Goal: Information Seeking & Learning: Check status

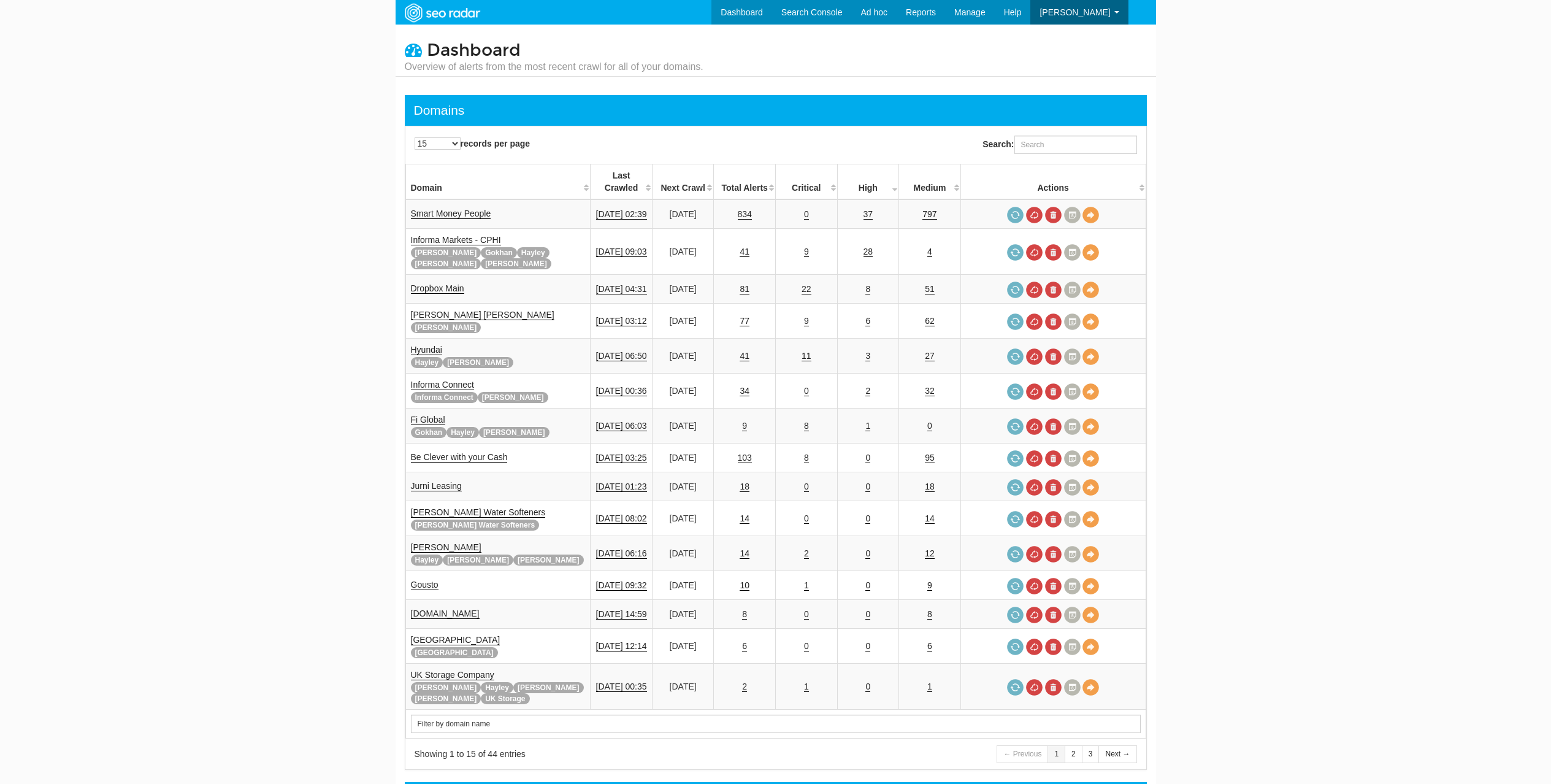
scroll to position [49, 0]
click at [1063, 140] on input "Search:" at bounding box center [1076, 144] width 123 height 19
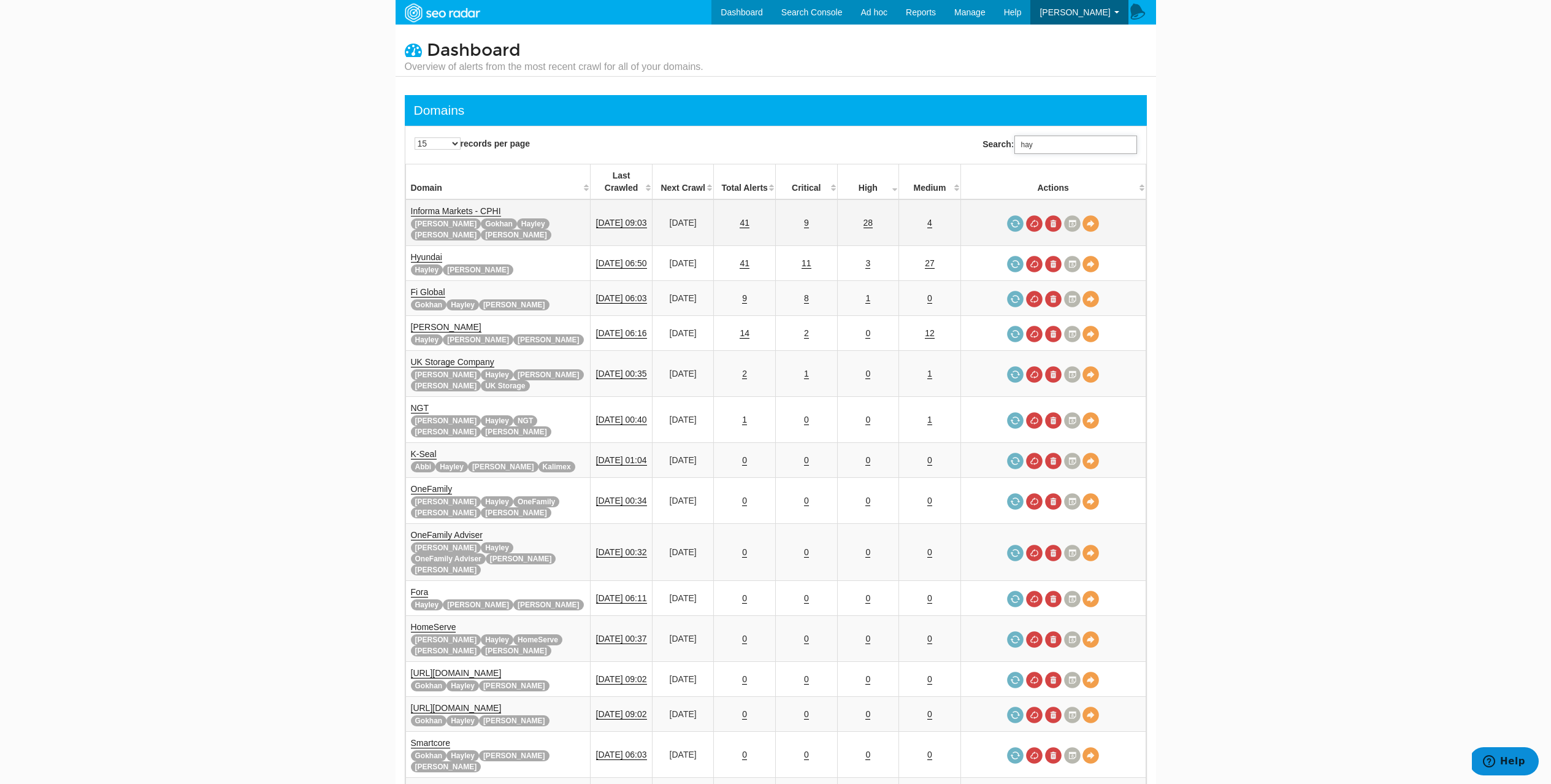
type input "hay"
click at [452, 206] on link "Informa Markets - CPHI" at bounding box center [456, 212] width 90 height 11
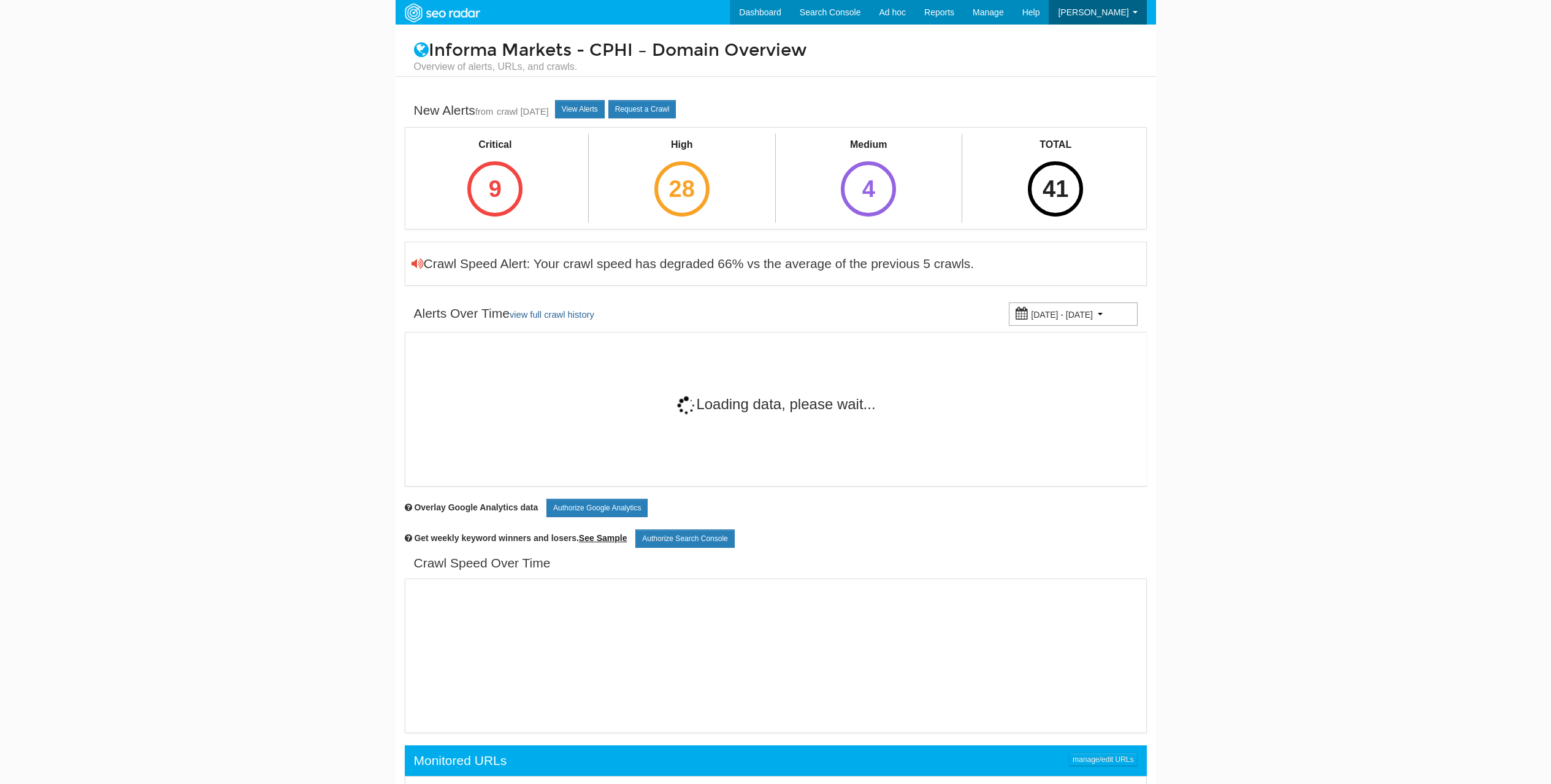
scroll to position [49, 0]
click at [485, 189] on div "9" at bounding box center [495, 189] width 56 height 56
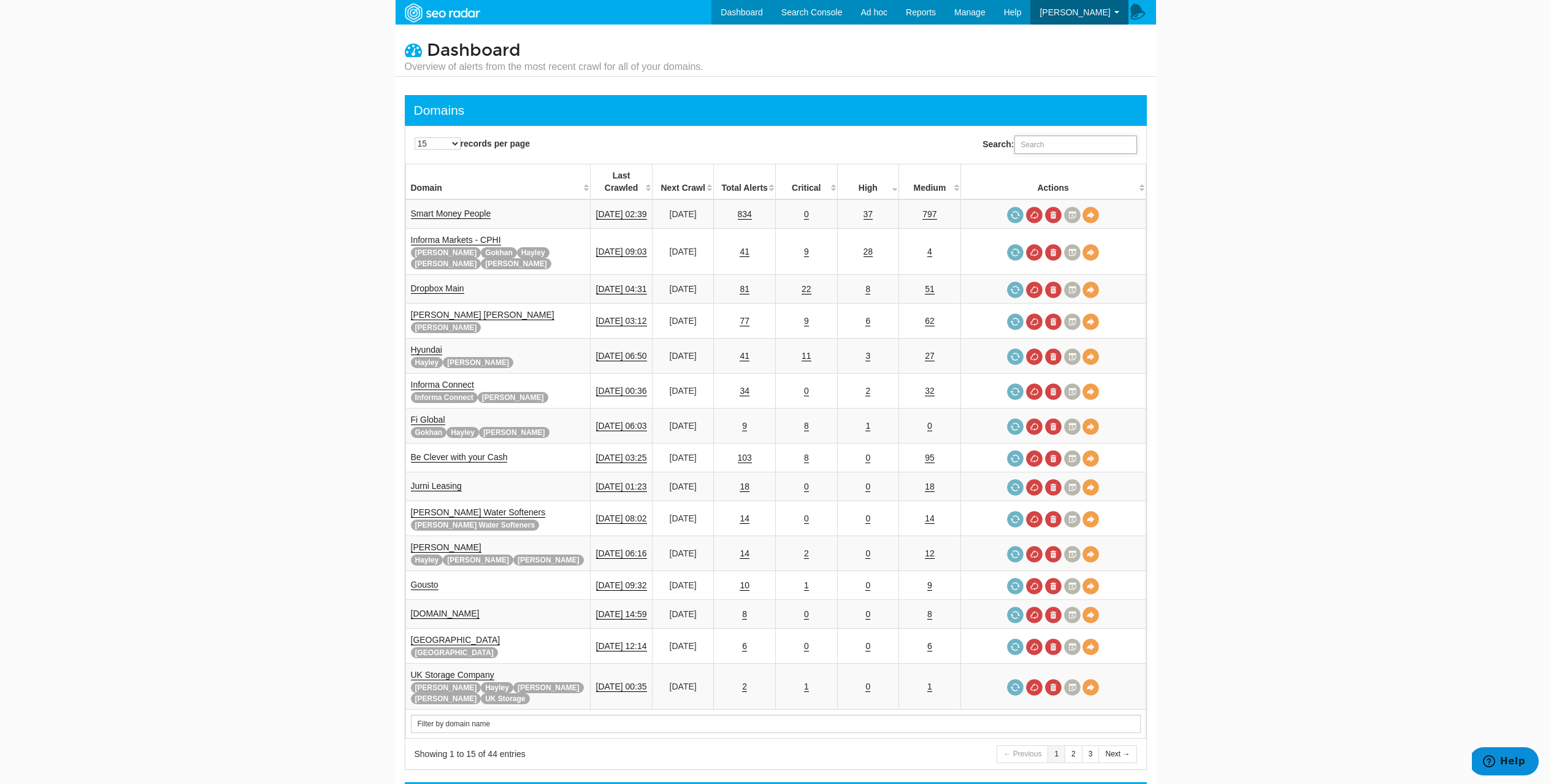
click at [1034, 148] on input "Search:" at bounding box center [1076, 144] width 123 height 19
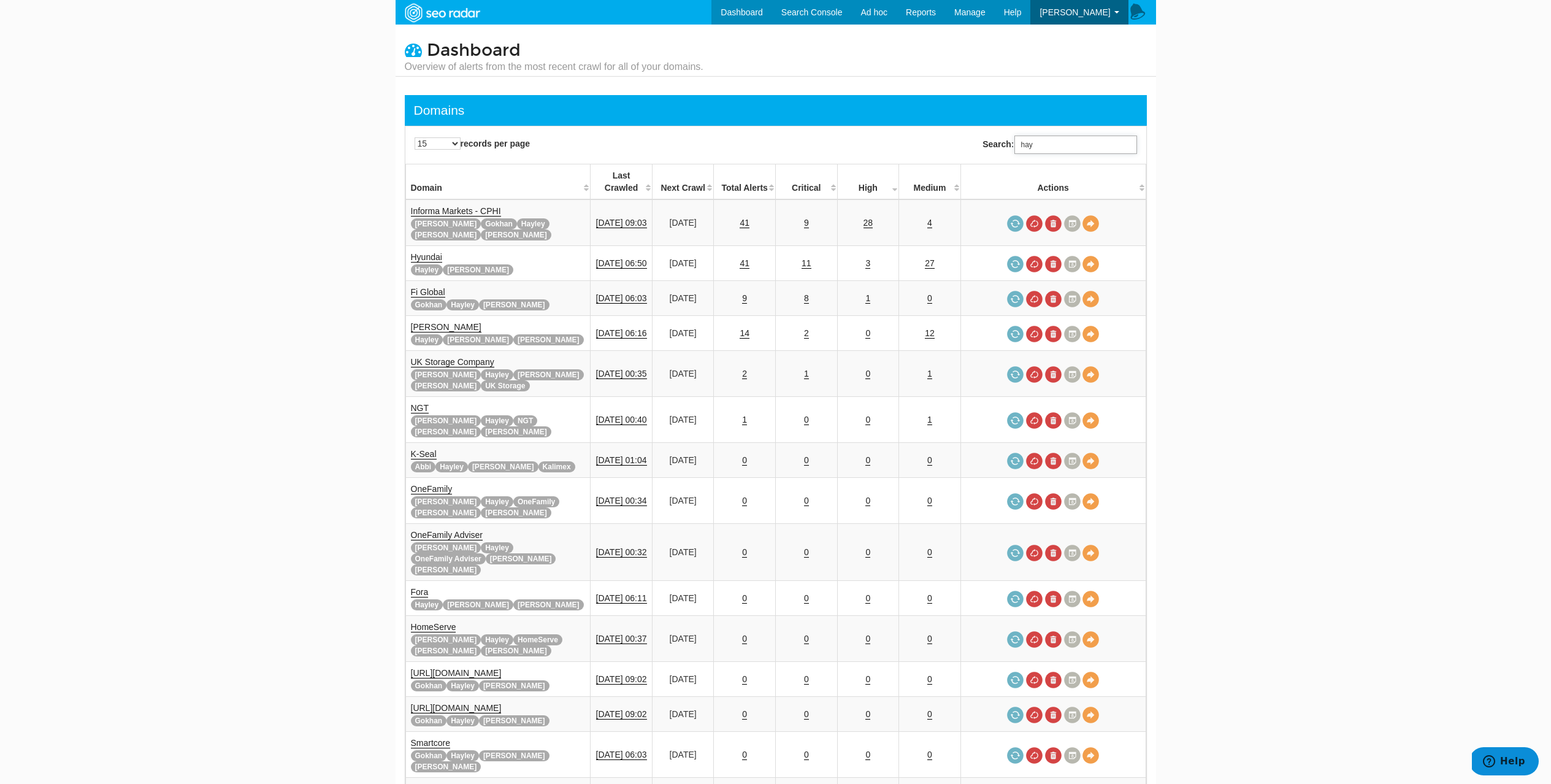
type input "hay"
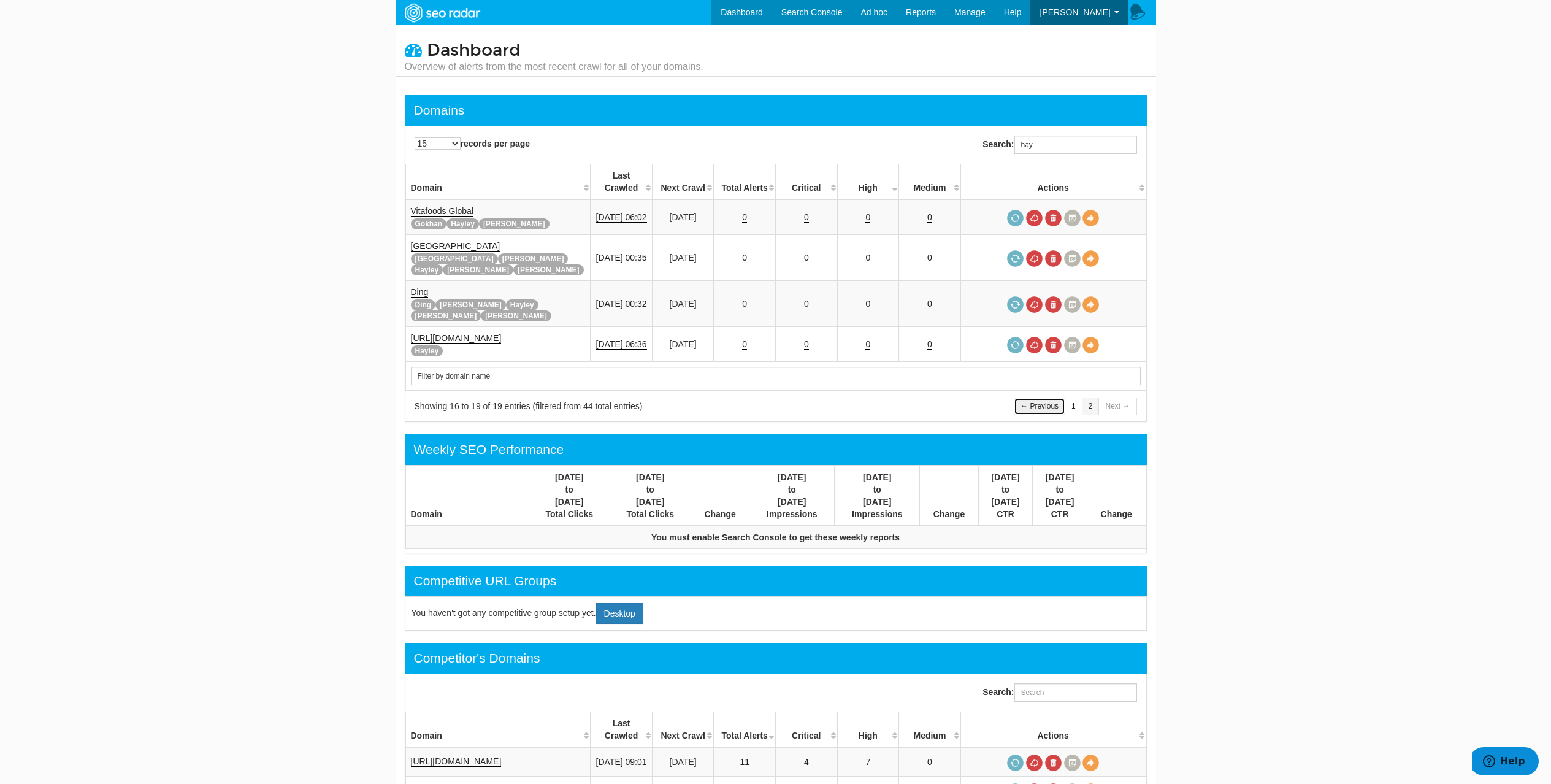
click at [1033, 397] on link "← Previous" at bounding box center [1039, 406] width 51 height 18
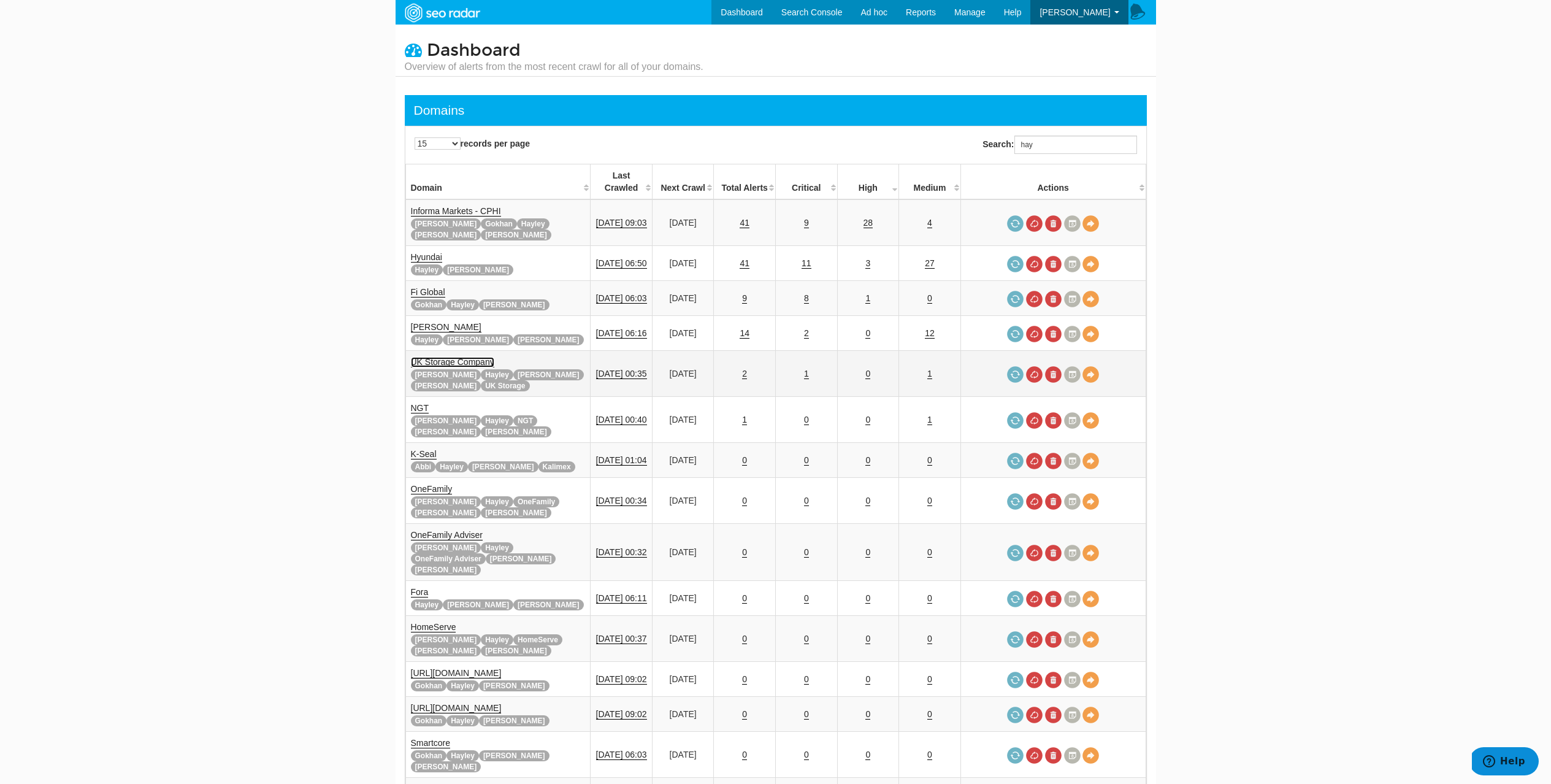
click at [433, 357] on link "UK Storage Company" at bounding box center [452, 362] width 83 height 11
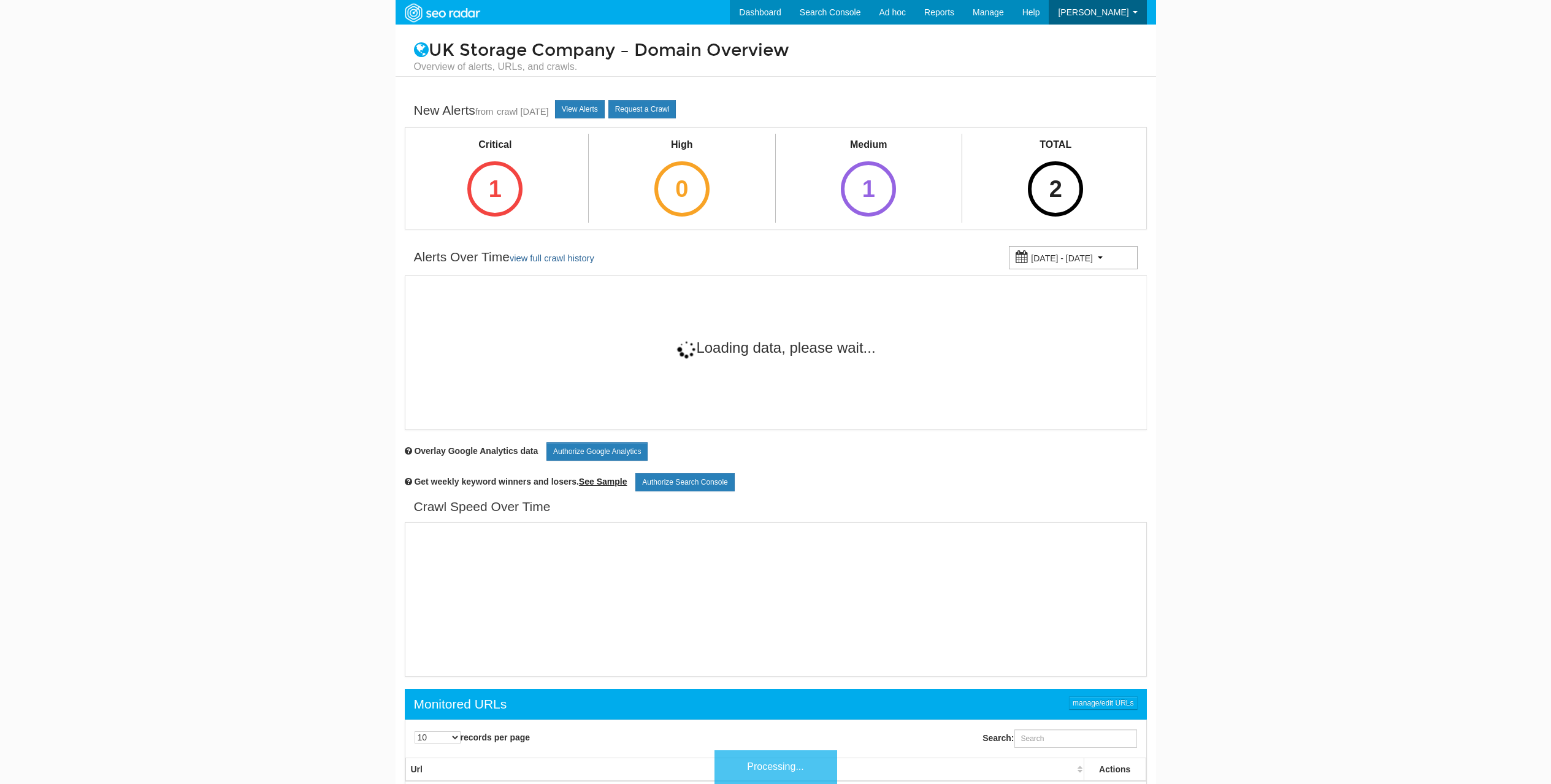
scroll to position [49, 0]
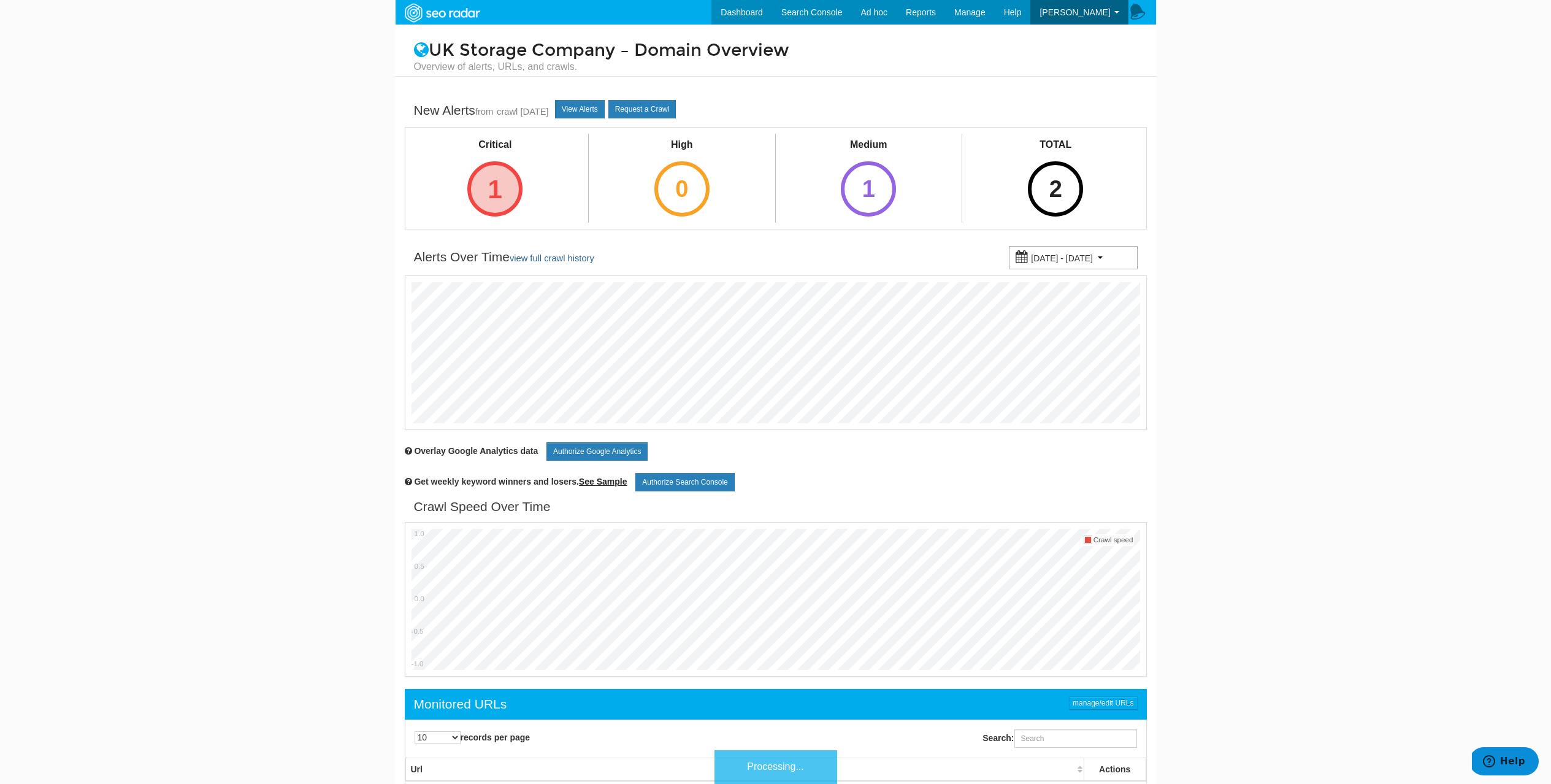
click at [496, 185] on div "1" at bounding box center [495, 189] width 56 height 56
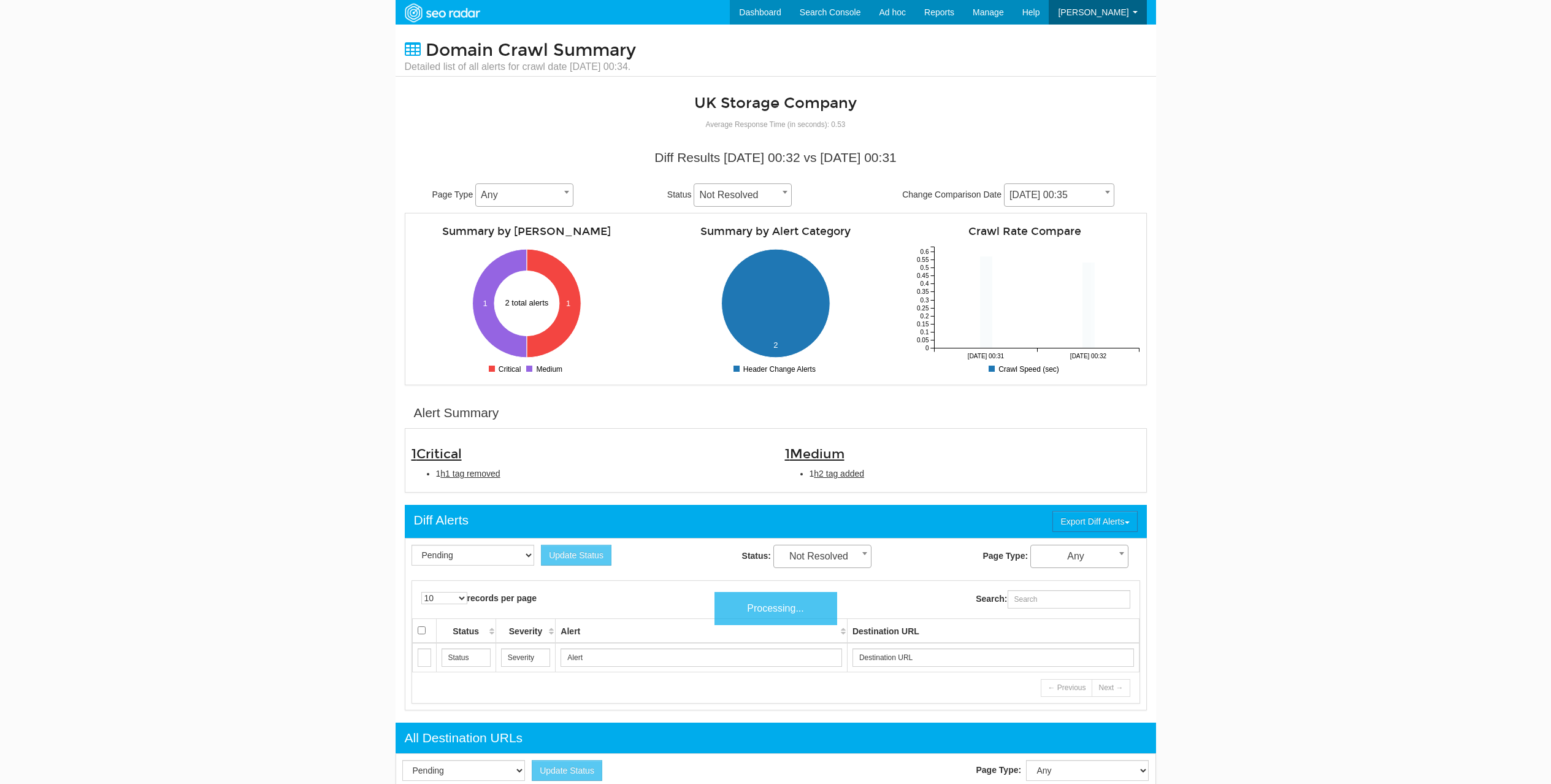
scroll to position [49, 0]
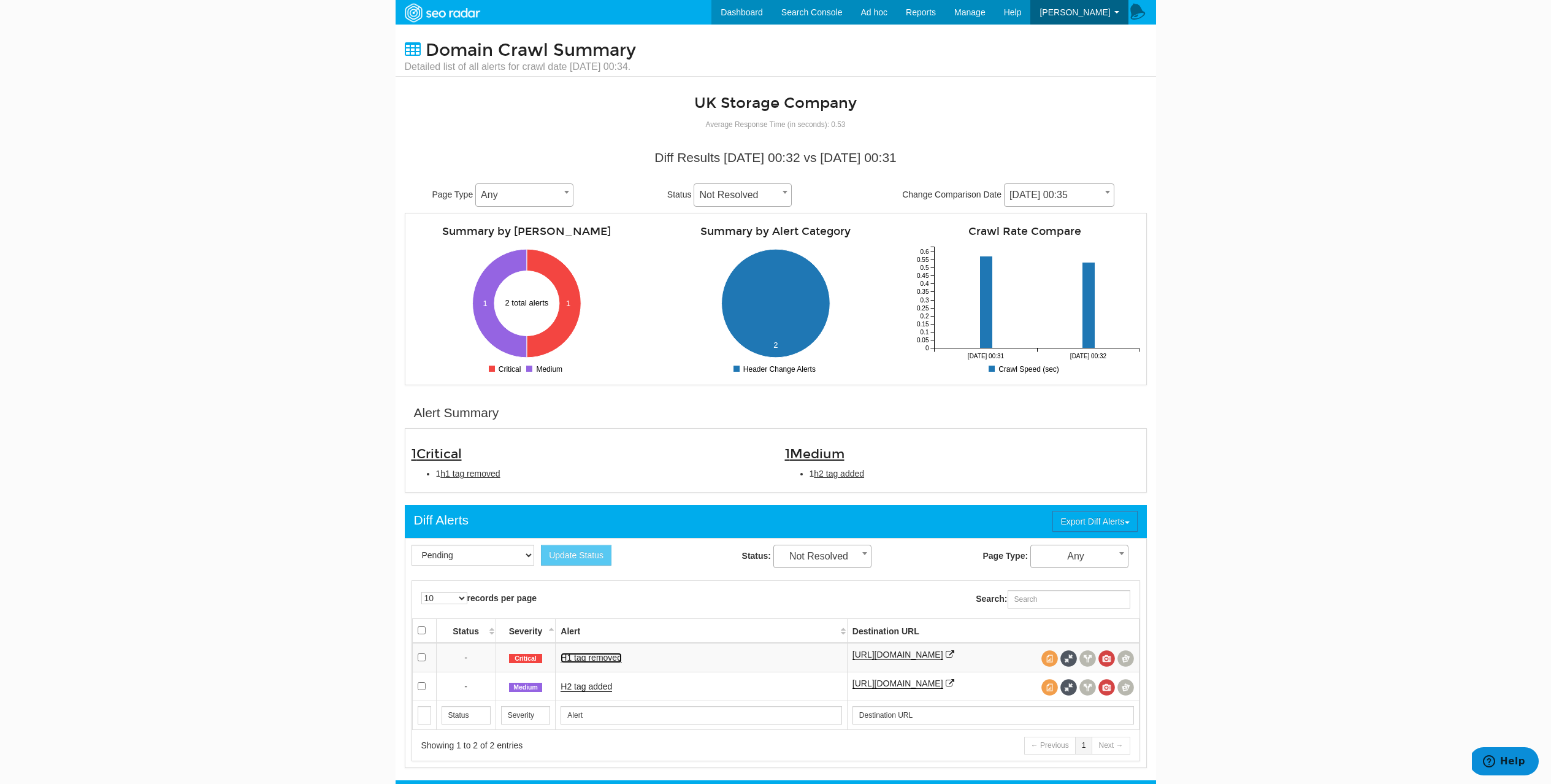
click at [604, 659] on link "H1 tag removed" at bounding box center [591, 658] width 61 height 11
click at [584, 663] on link "H1 tag removed" at bounding box center [591, 658] width 61 height 11
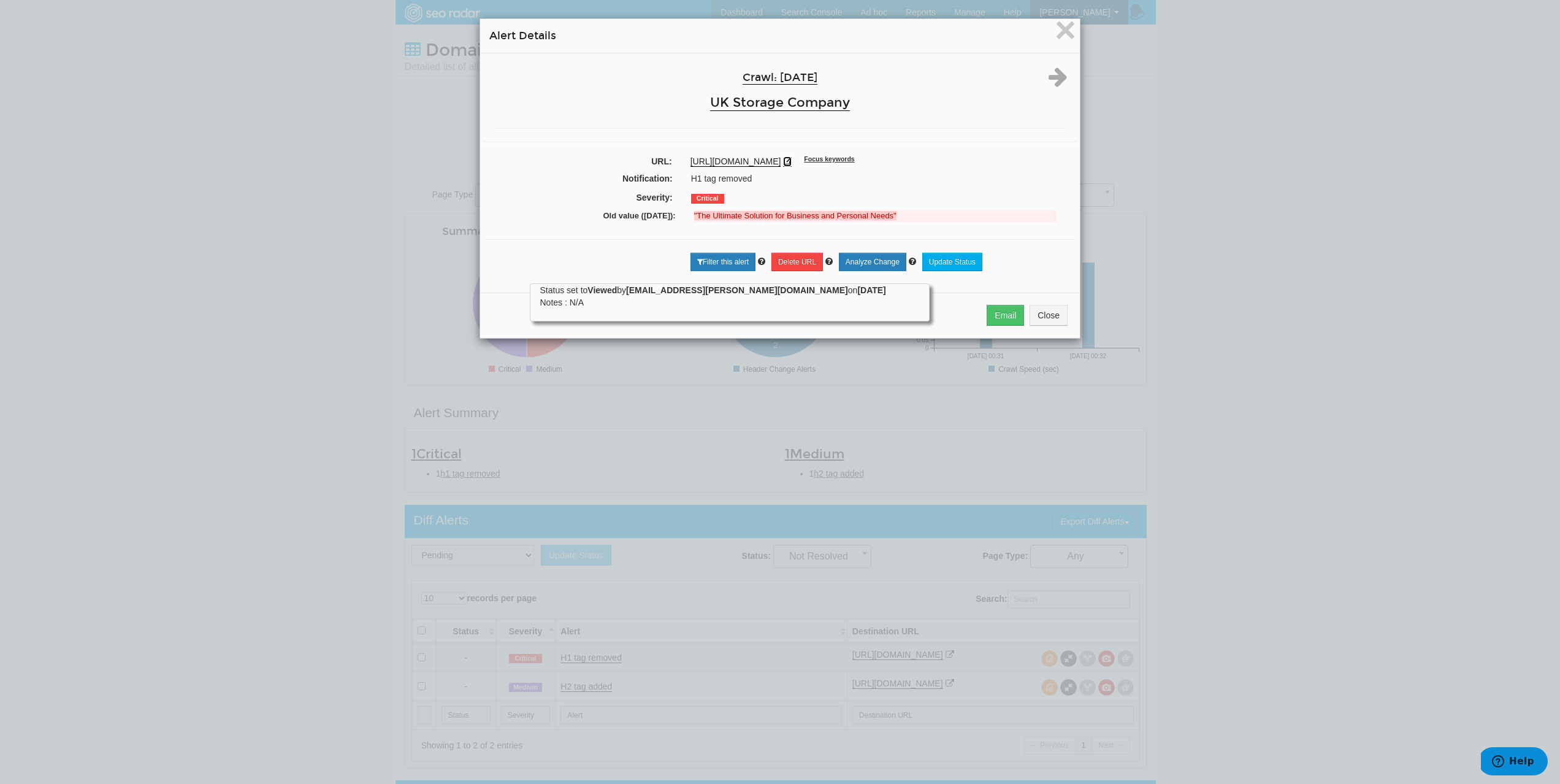
click at [792, 161] on icon at bounding box center [788, 161] width 9 height 9
click at [1065, 36] on span "×" at bounding box center [1066, 30] width 22 height 41
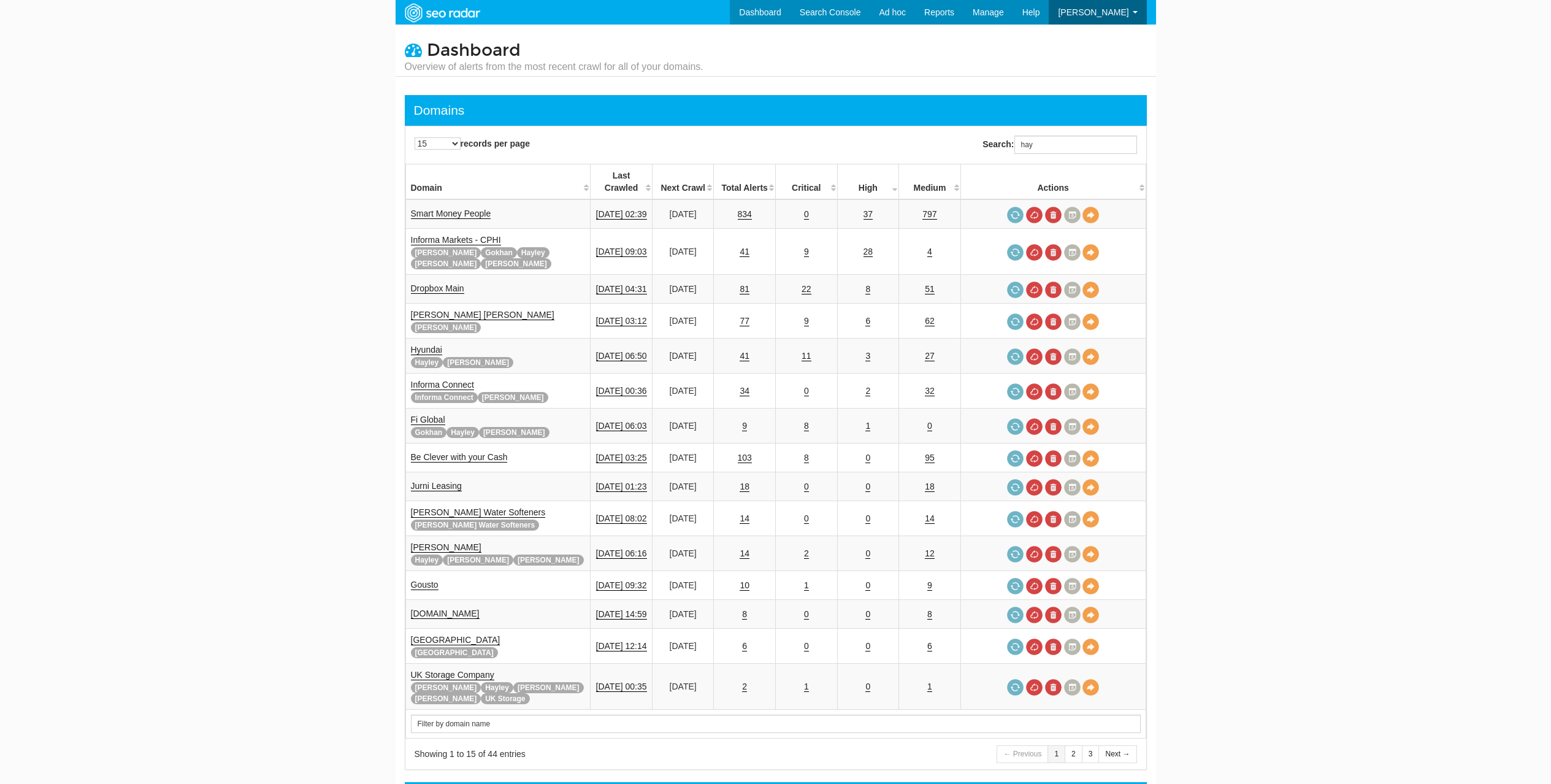
scroll to position [49, 0]
click at [1046, 142] on input "hay" at bounding box center [1076, 144] width 123 height 19
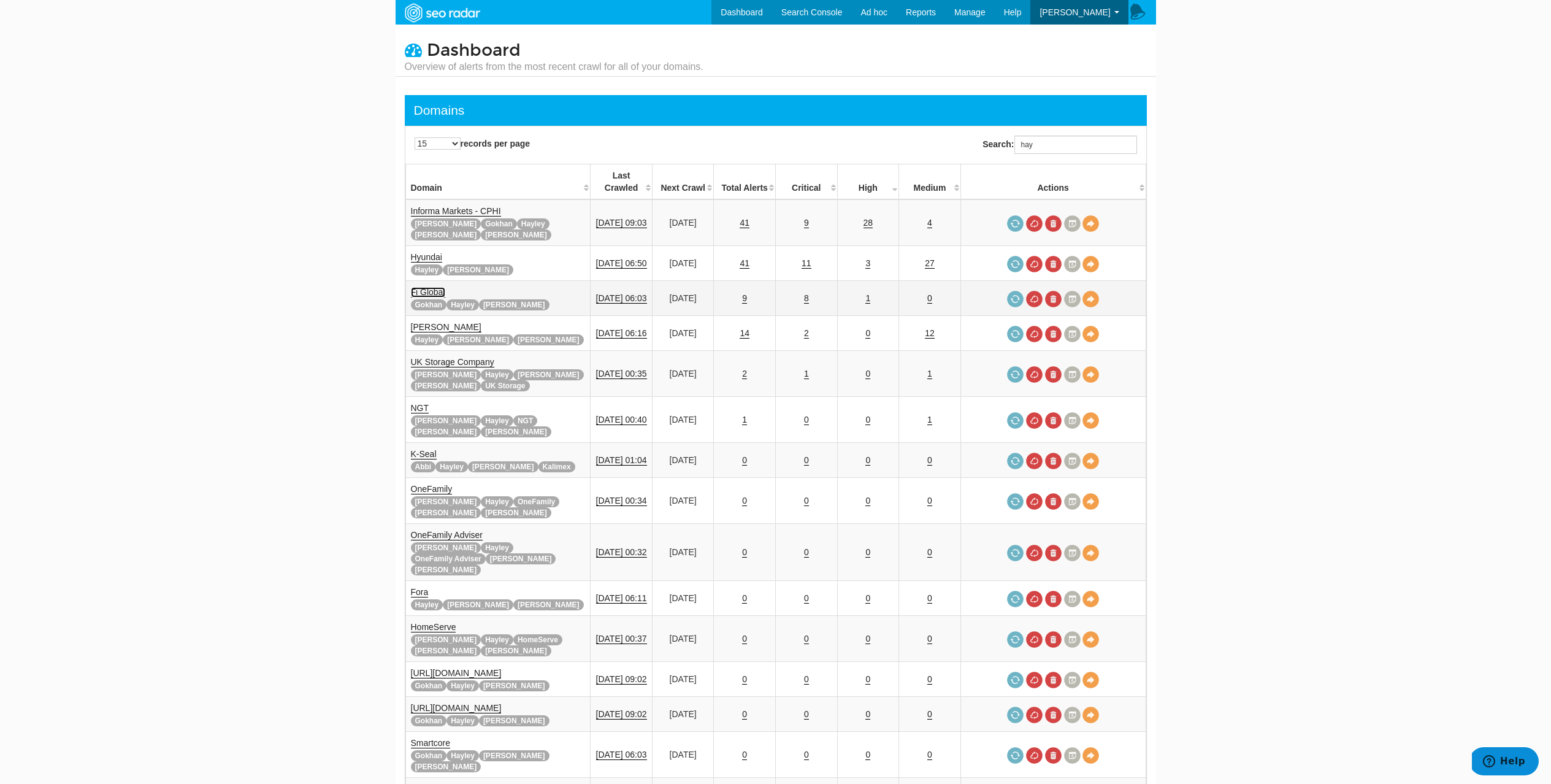
click at [419, 287] on link "Fi Global" at bounding box center [428, 292] width 34 height 11
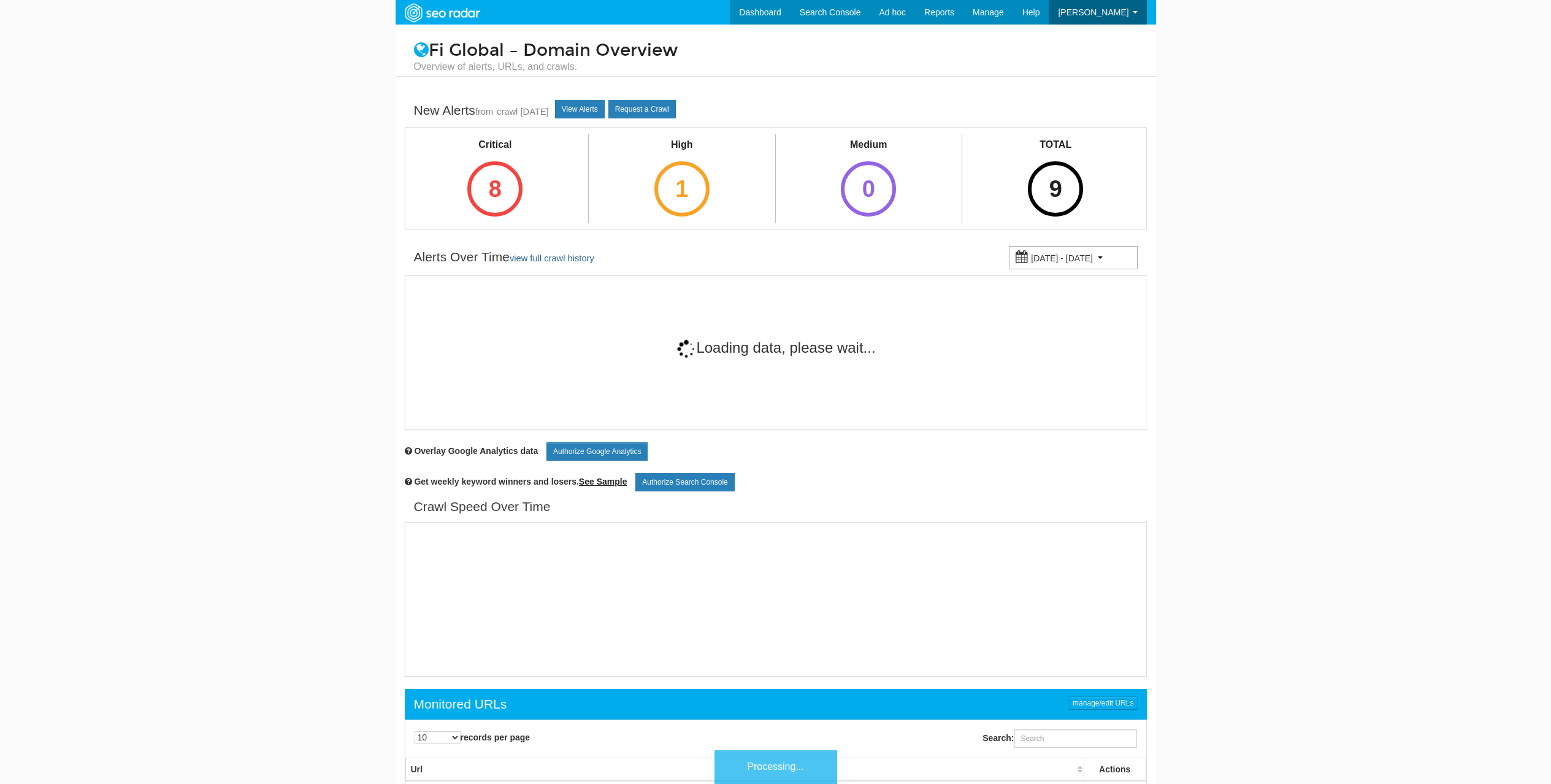
scroll to position [49, 0]
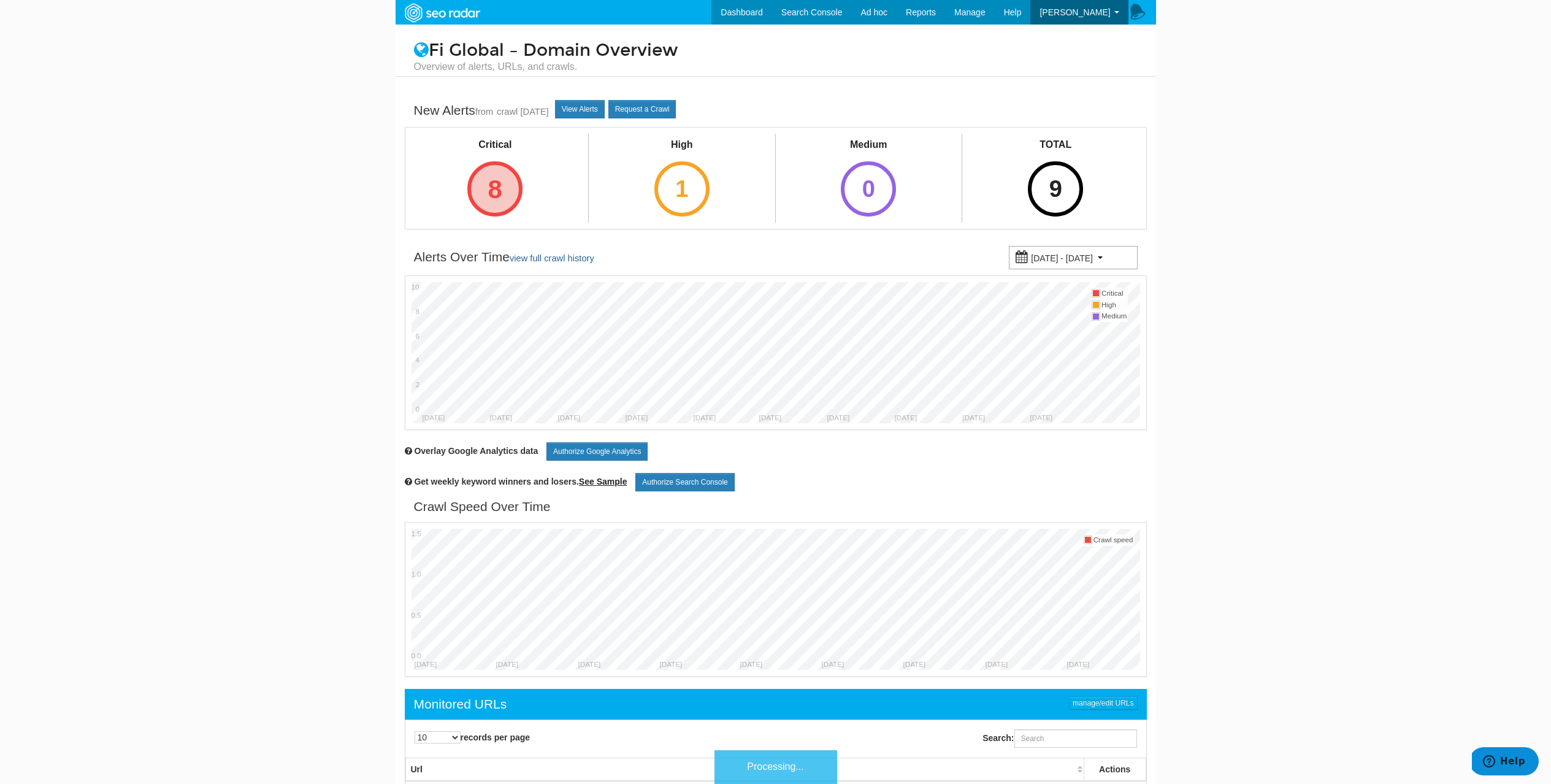
click at [486, 197] on div "8" at bounding box center [495, 189] width 56 height 56
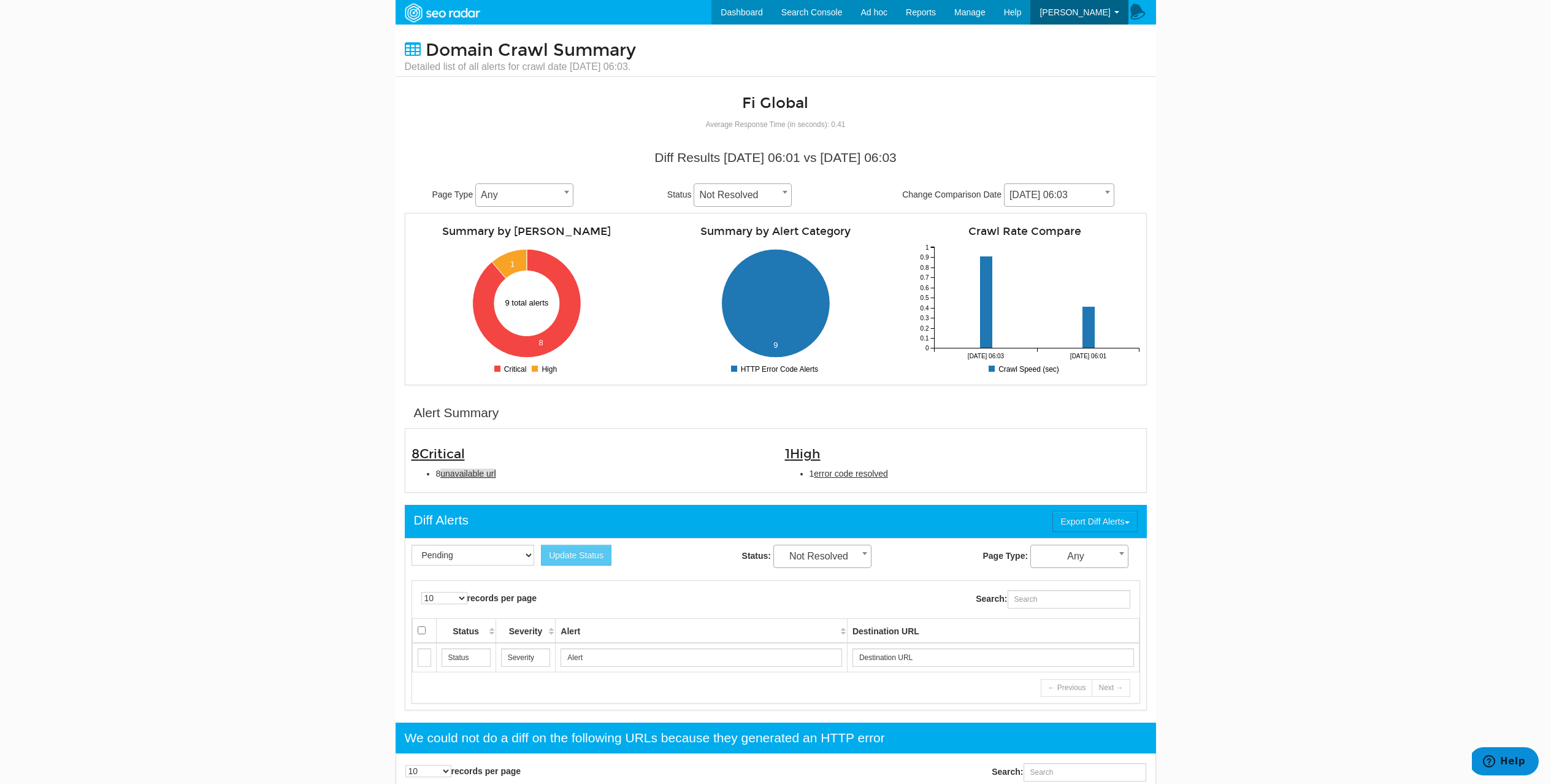
click at [462, 475] on span "unavailable url" at bounding box center [468, 473] width 56 height 10
type input "unavailable url"
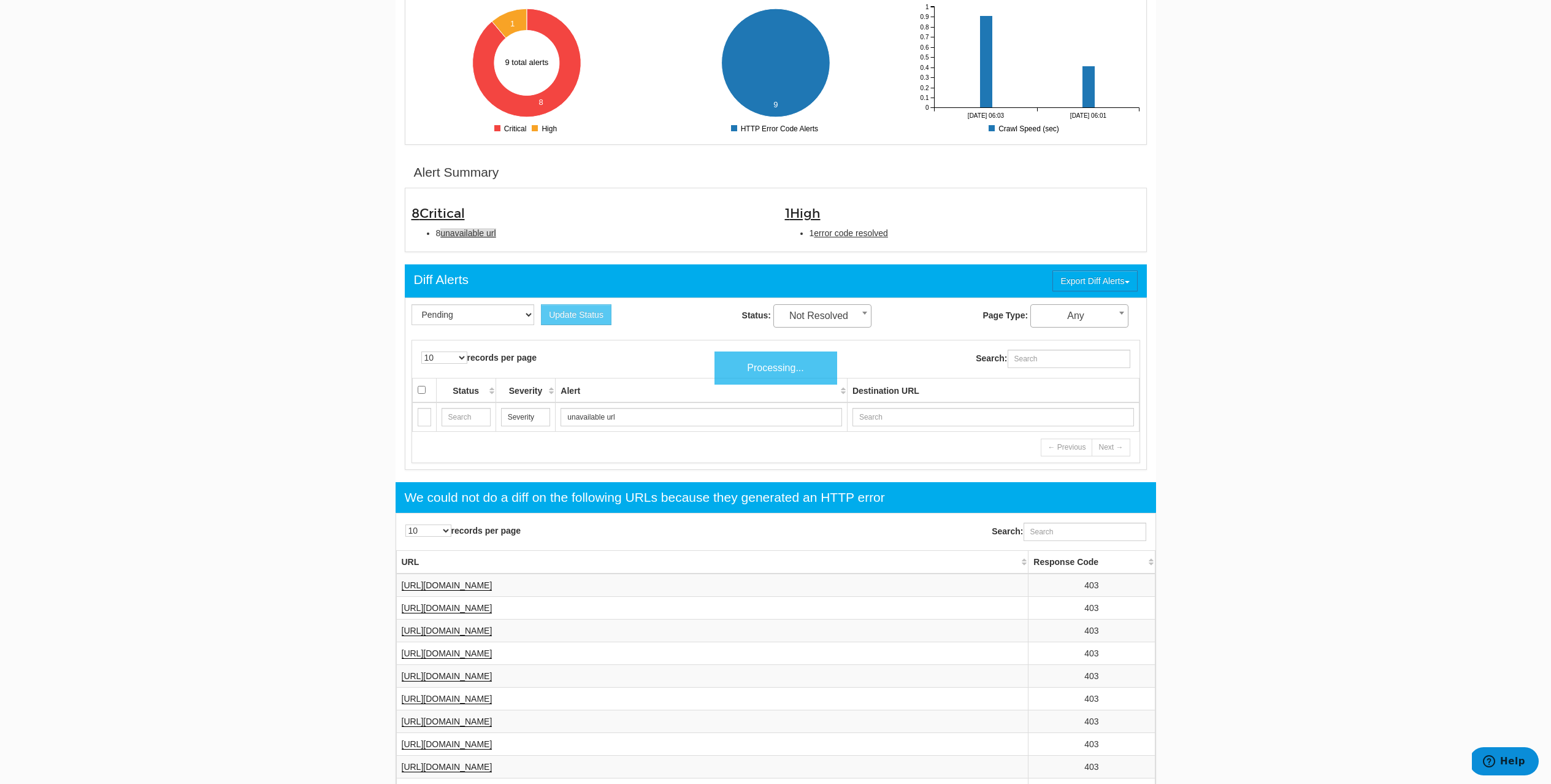
scroll to position [398, 0]
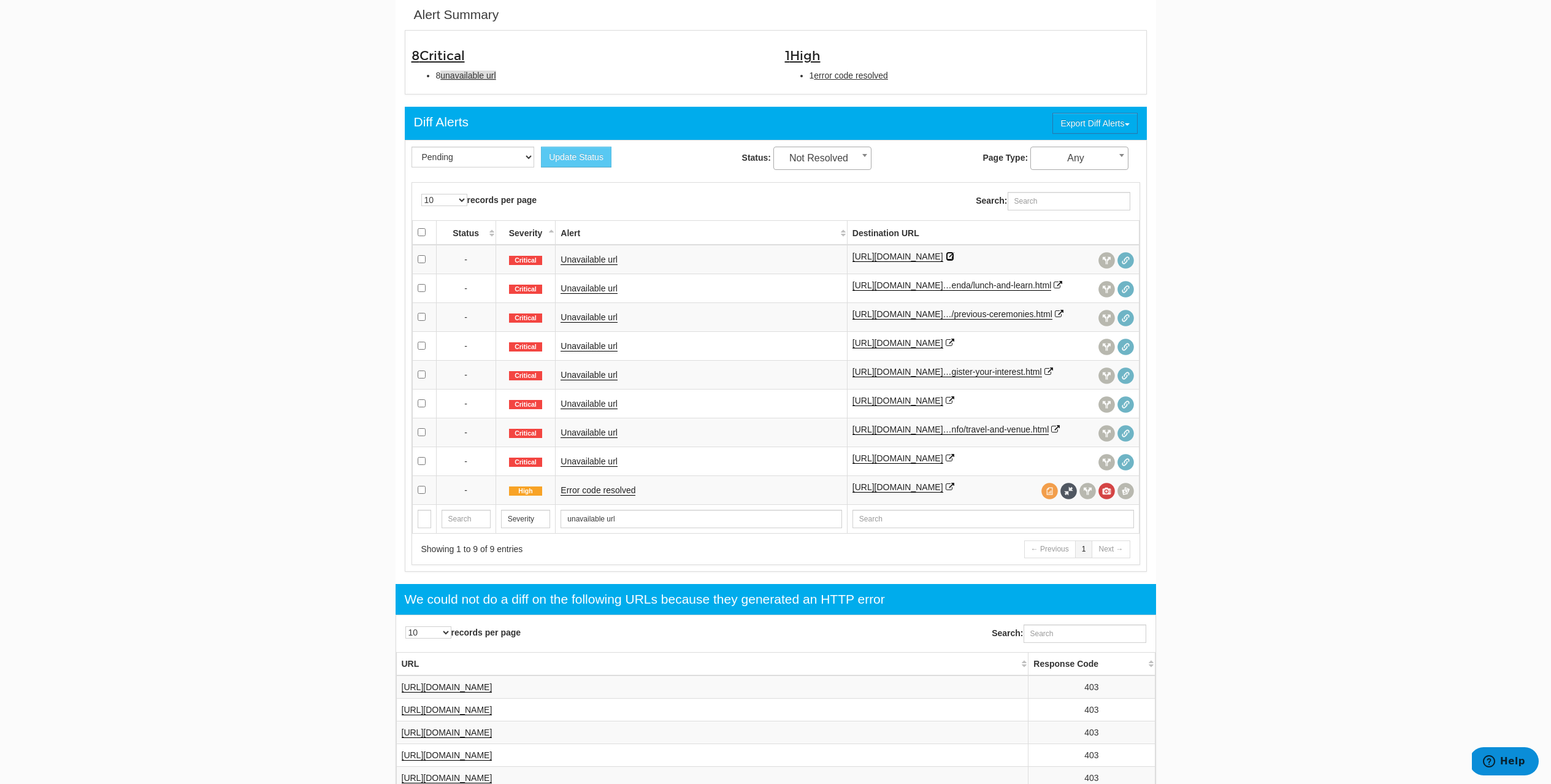
click at [954, 257] on icon at bounding box center [950, 257] width 9 height 9
click at [1053, 290] on icon at bounding box center [1058, 285] width 9 height 9
click at [1055, 318] on icon at bounding box center [1059, 314] width 9 height 9
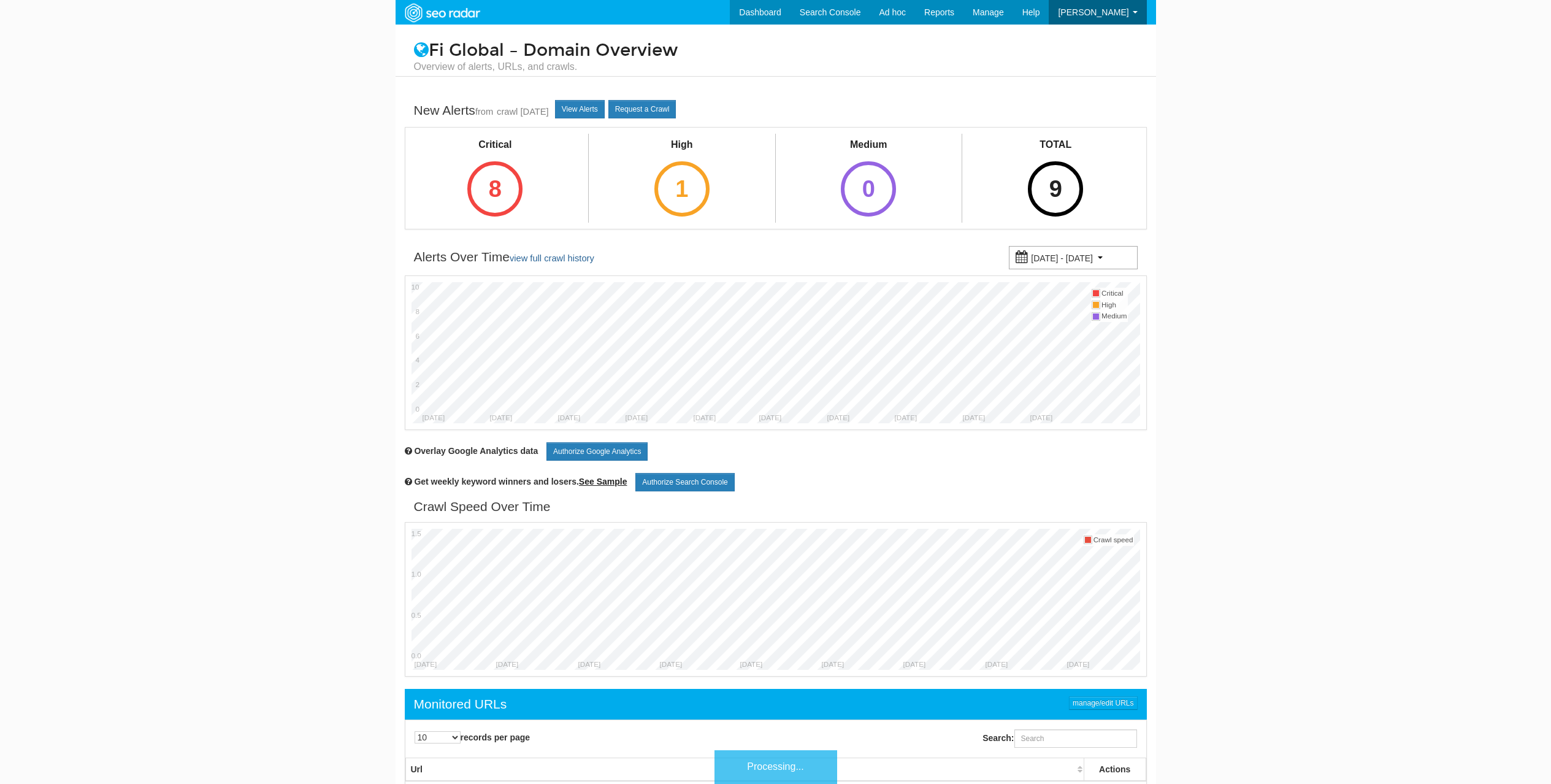
scroll to position [49, 0]
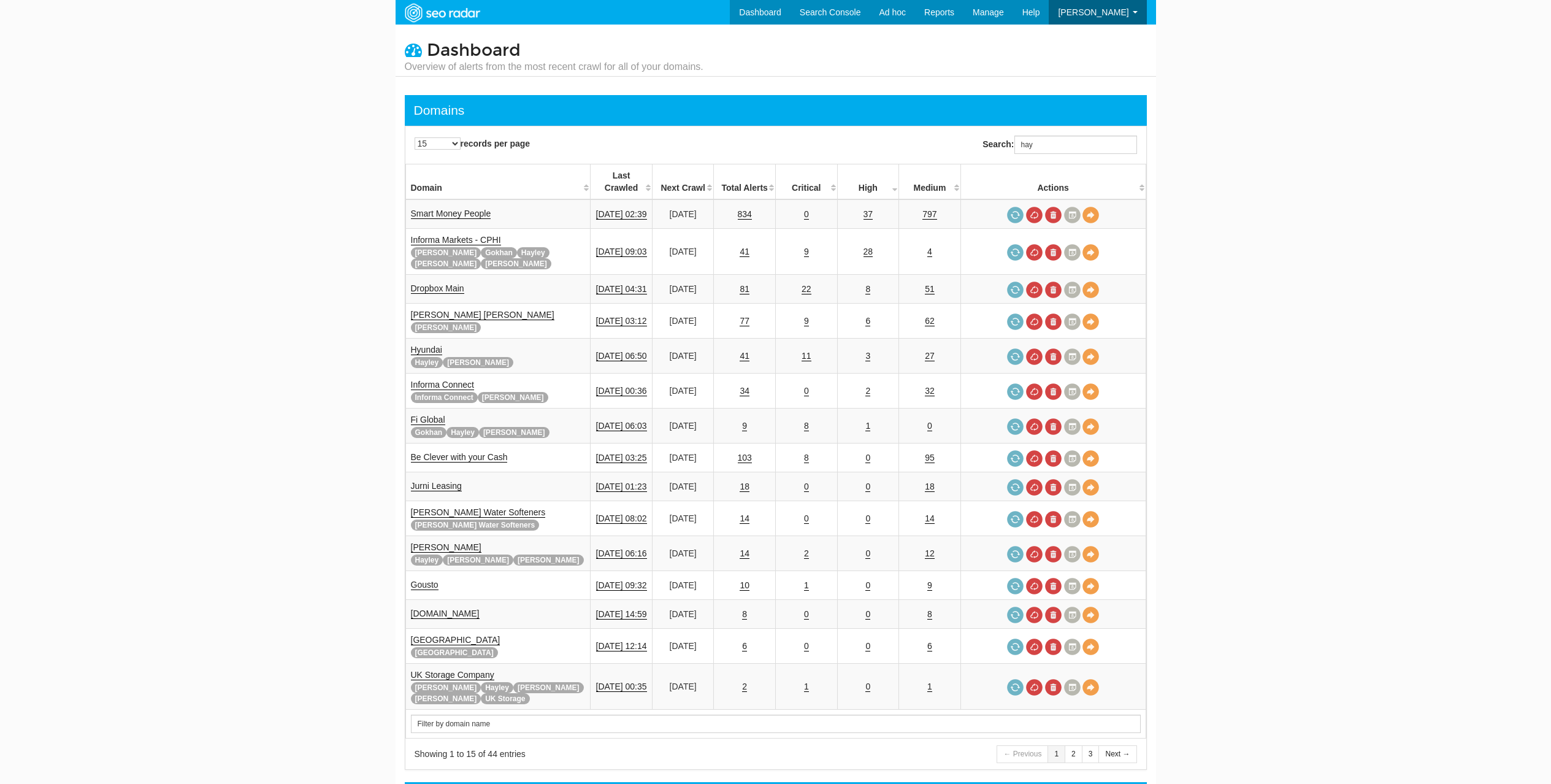
scroll to position [49, 0]
click at [1061, 146] on input "hay" at bounding box center [1076, 144] width 123 height 19
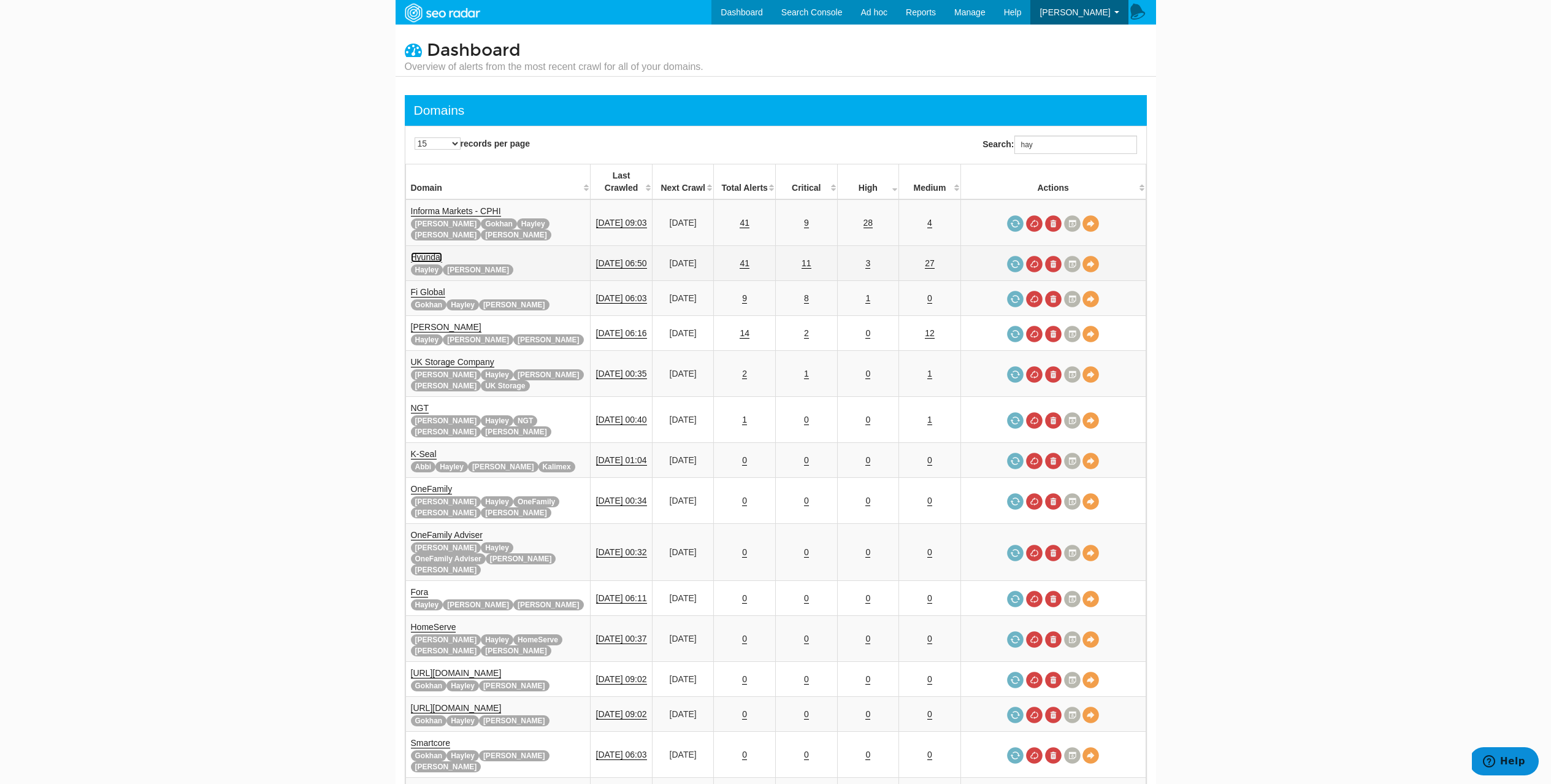
click at [415, 252] on link "Hyundai" at bounding box center [426, 257] width 31 height 11
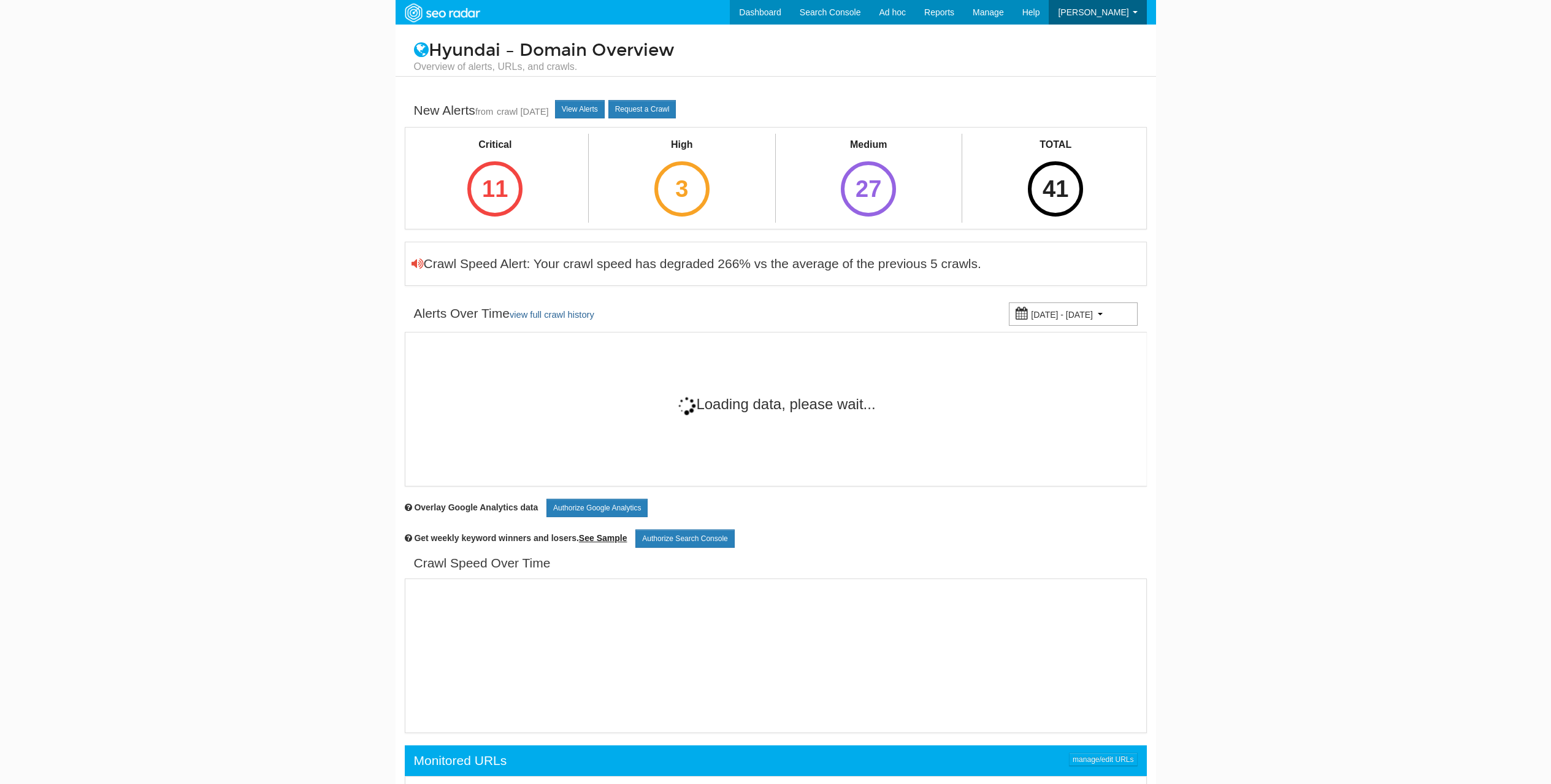
scroll to position [49, 0]
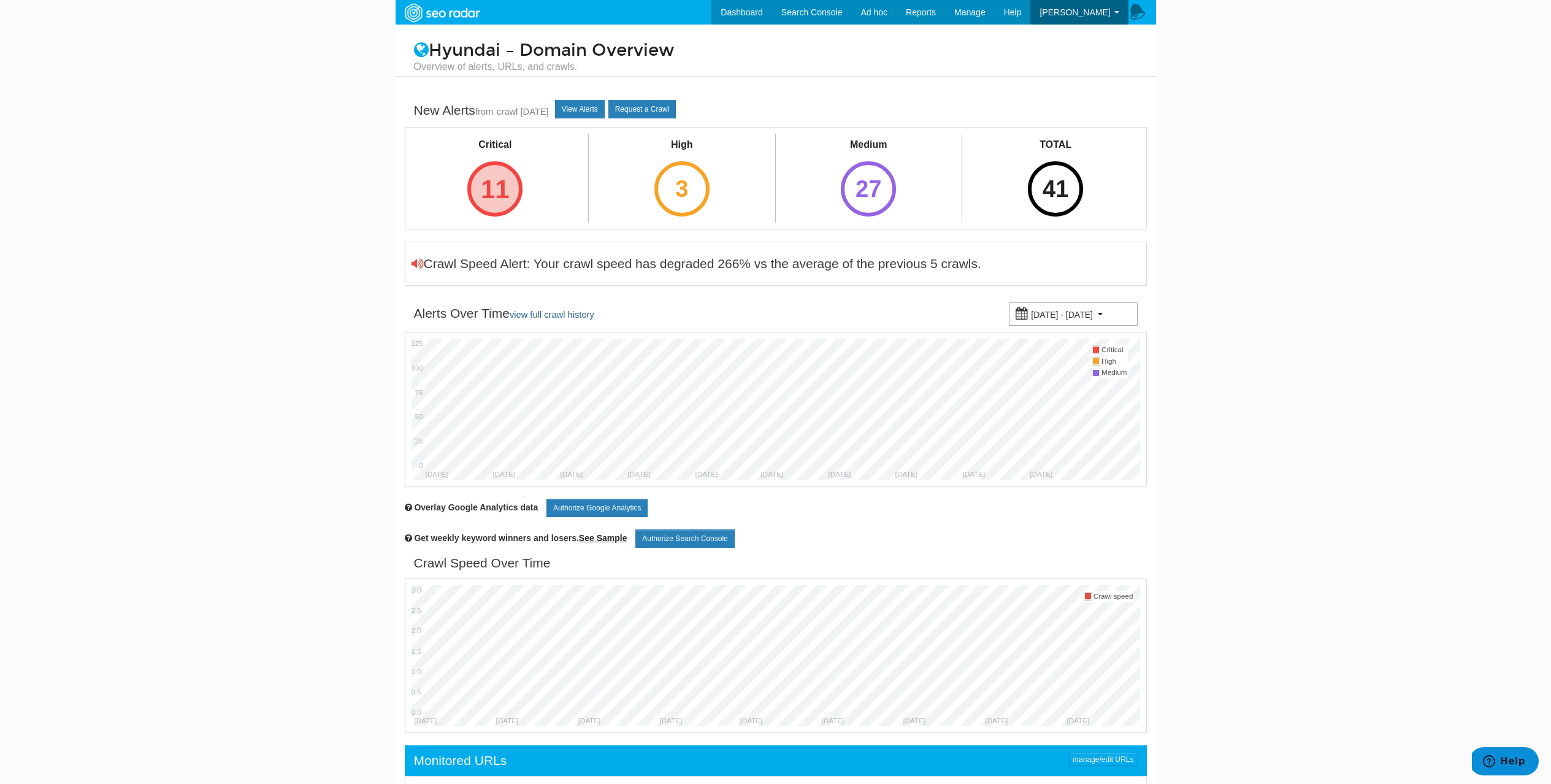
click at [504, 187] on div "11" at bounding box center [495, 189] width 56 height 56
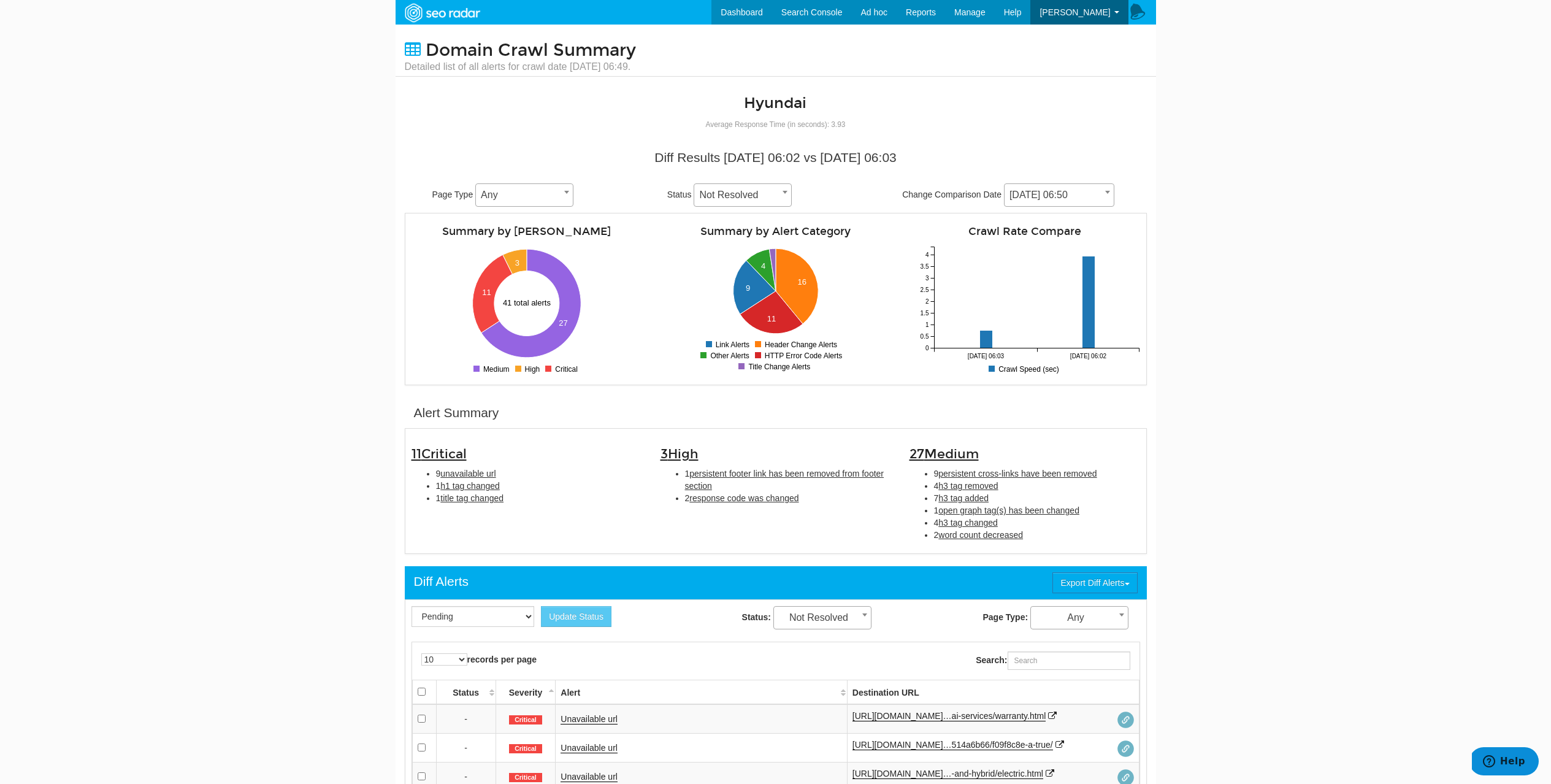
click at [455, 479] on li "9 unavailable url" at bounding box center [539, 474] width 206 height 13
click at [455, 475] on span "unavailable url" at bounding box center [468, 473] width 56 height 10
type input "unavailable url"
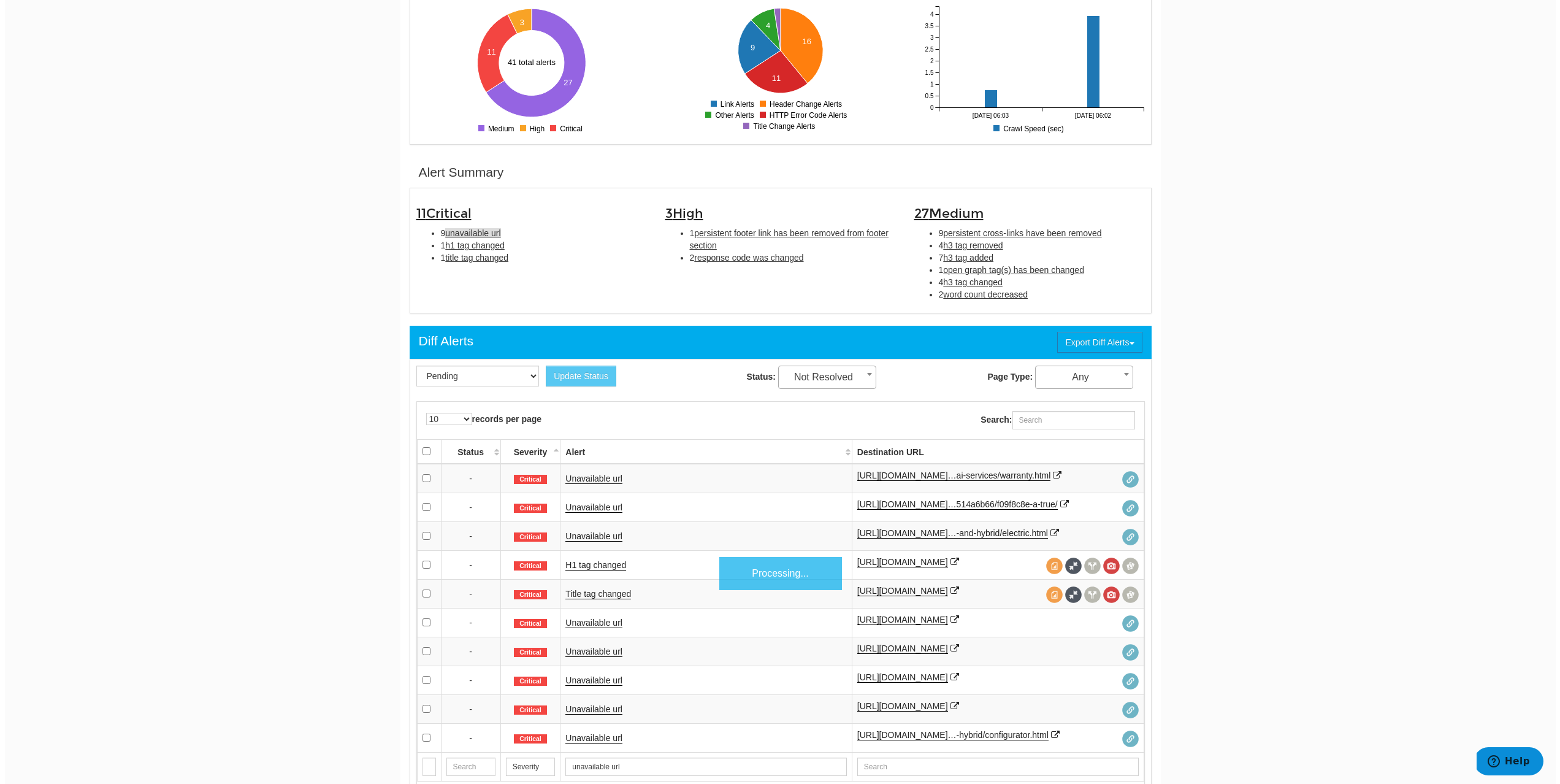
scroll to position [398, 0]
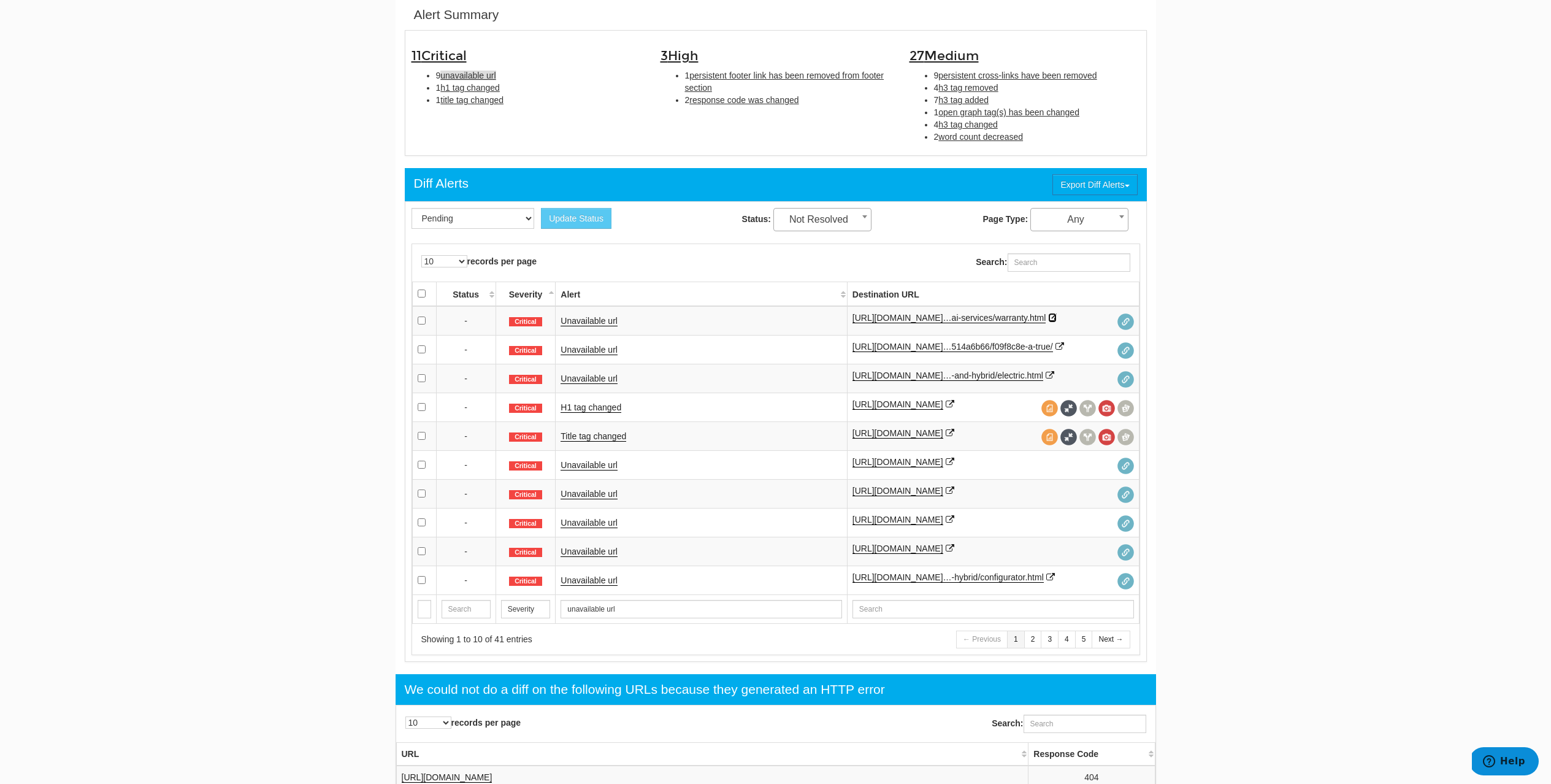
click at [1048, 322] on icon at bounding box center [1052, 318] width 9 height 9
click at [1055, 351] on icon at bounding box center [1059, 346] width 9 height 9
click at [1046, 379] on icon at bounding box center [1050, 376] width 9 height 9
click at [945, 408] on icon at bounding box center [950, 405] width 9 height 9
click at [584, 413] on link "H1 tag changed" at bounding box center [591, 407] width 61 height 11
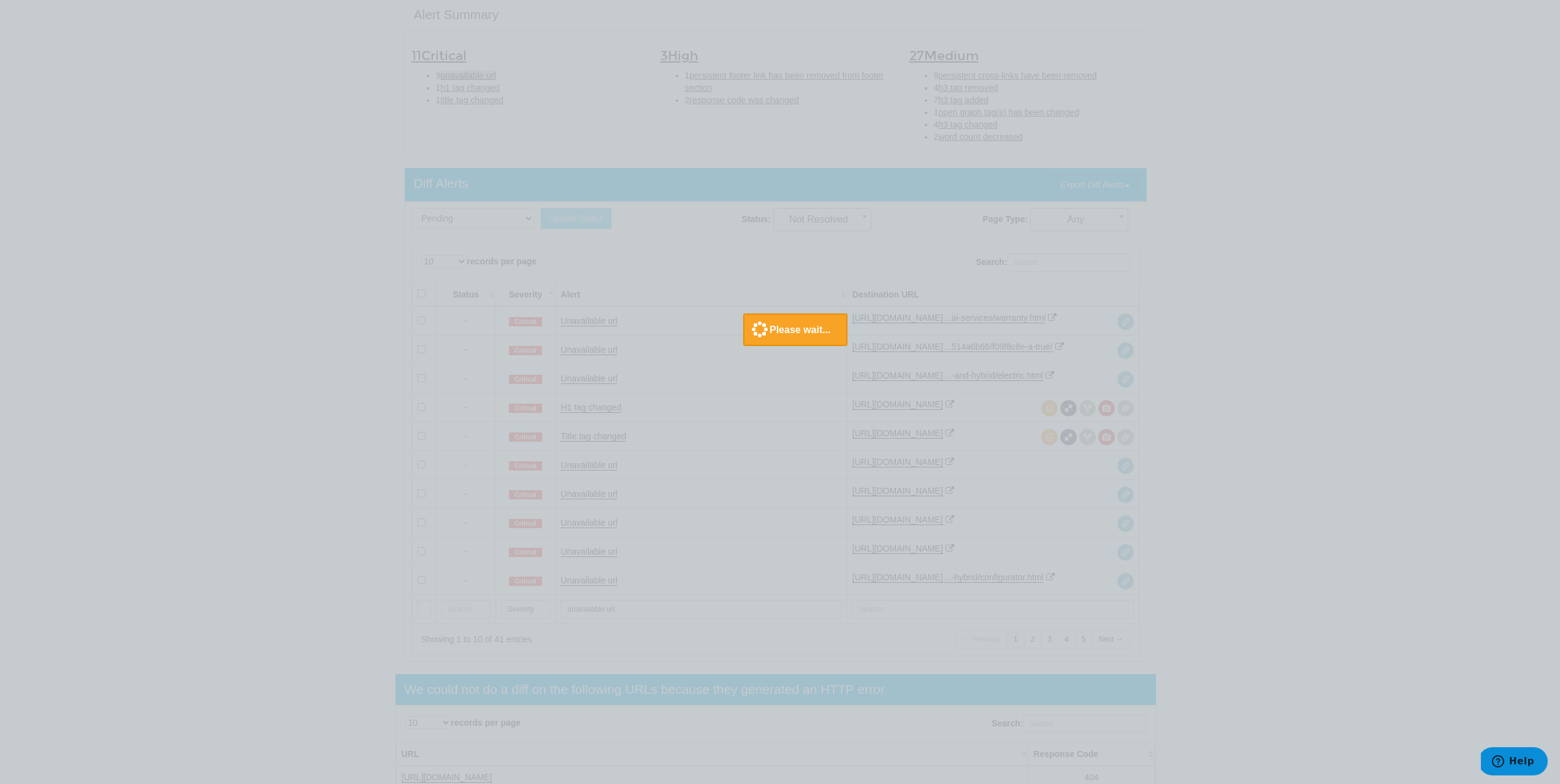
click at [433, 408] on div at bounding box center [780, 392] width 1560 height 784
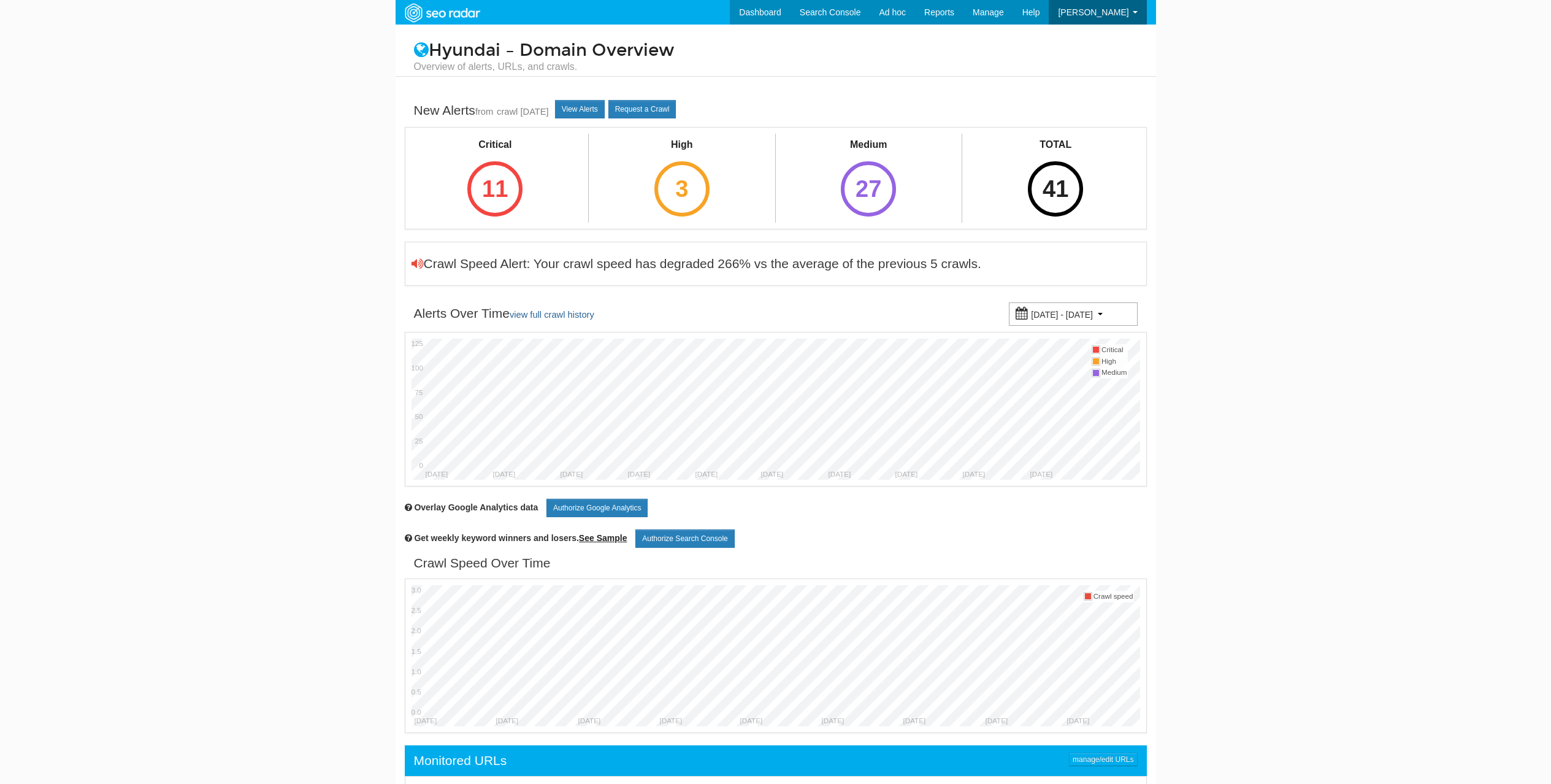
scroll to position [49, 0]
click at [525, 209] on div "Critical 11" at bounding box center [495, 177] width 86 height 86
click at [502, 187] on div "11" at bounding box center [495, 189] width 56 height 56
click at [487, 180] on div "11" at bounding box center [495, 189] width 56 height 56
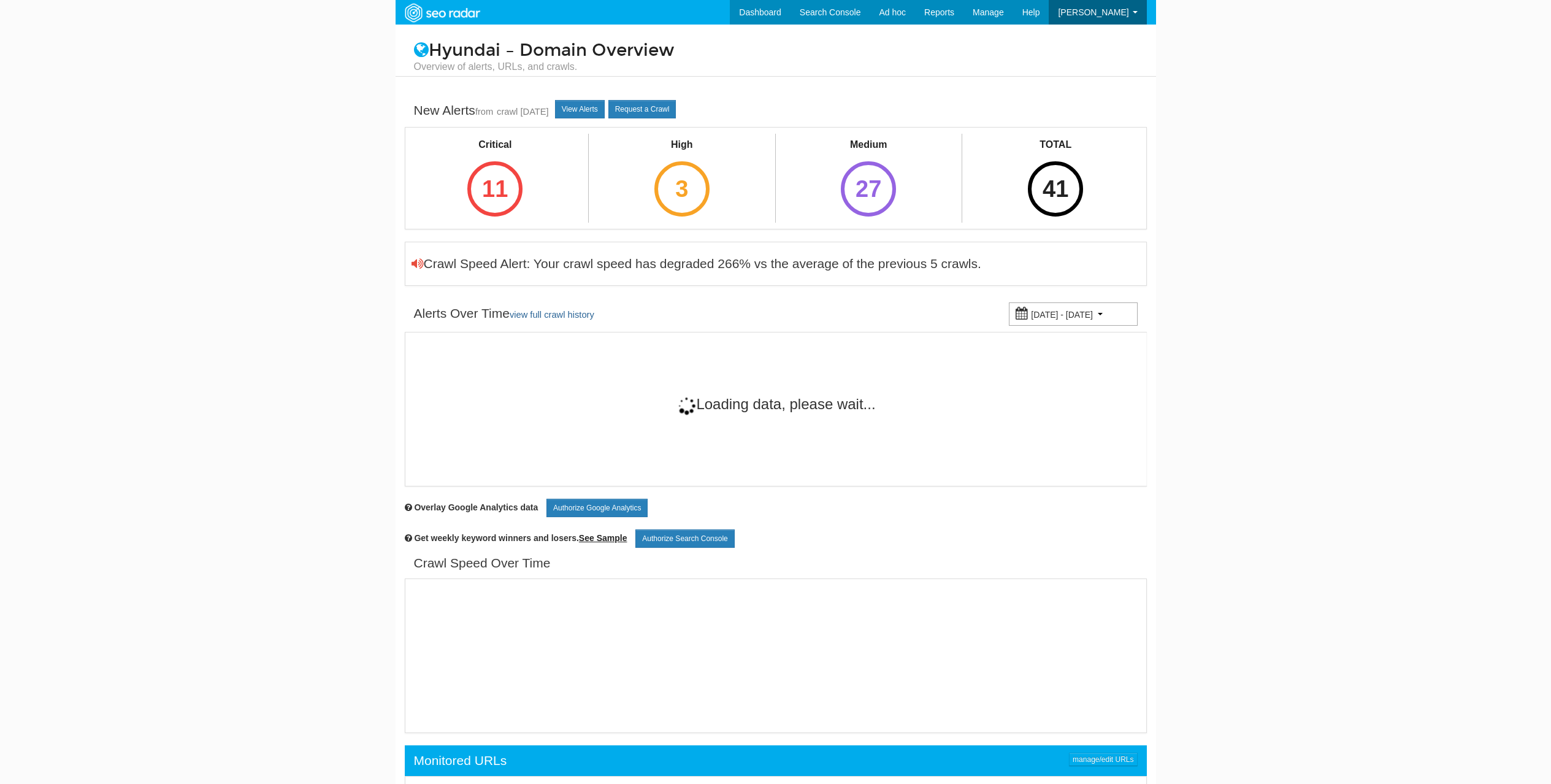
scroll to position [49, 0]
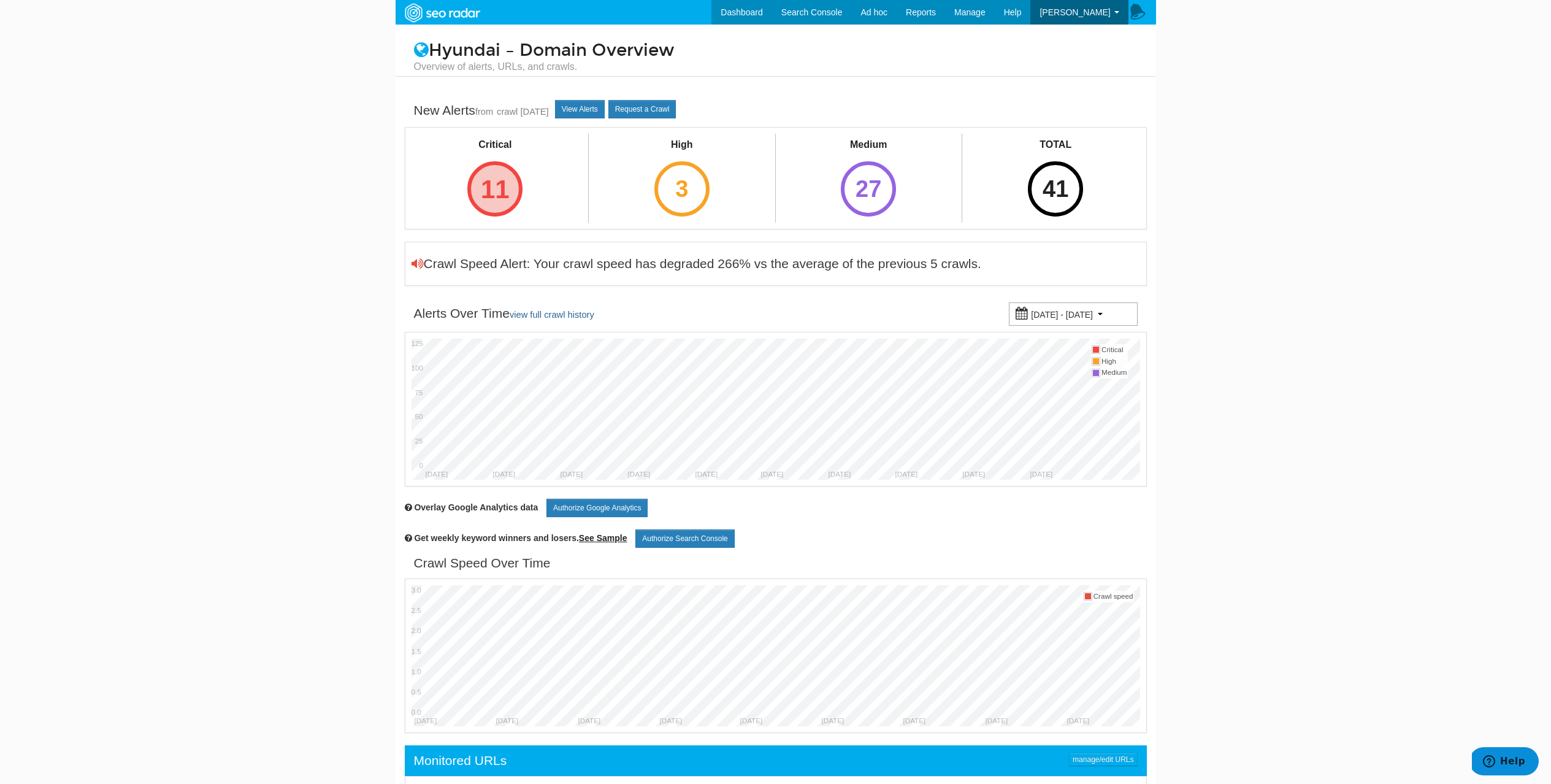
click at [494, 179] on div "11" at bounding box center [495, 189] width 56 height 56
click at [761, 13] on link "Dashboard" at bounding box center [742, 12] width 61 height 24
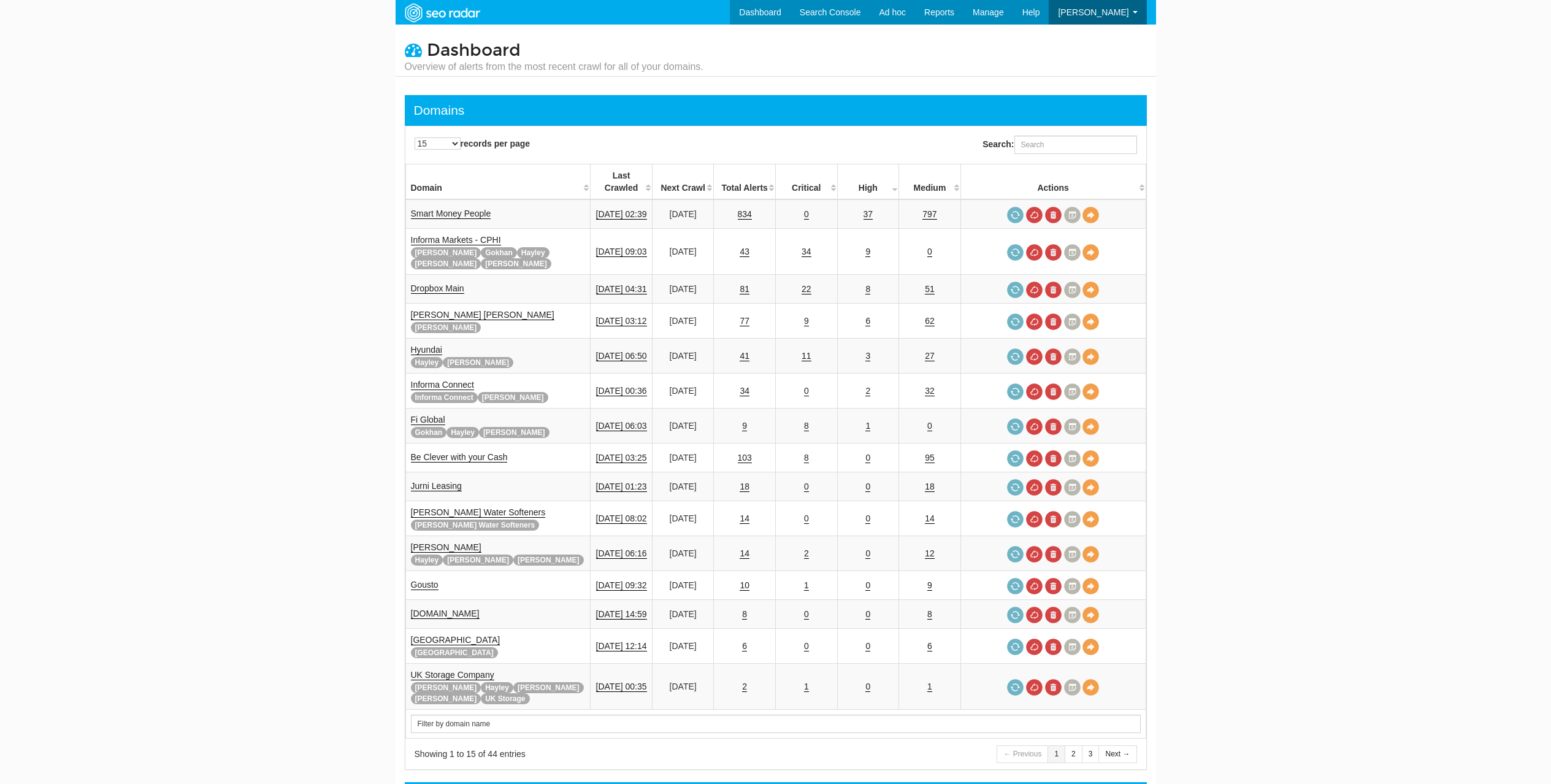
scroll to position [49, 0]
click at [1048, 149] on input "Search:" at bounding box center [1076, 144] width 123 height 19
type input "j"
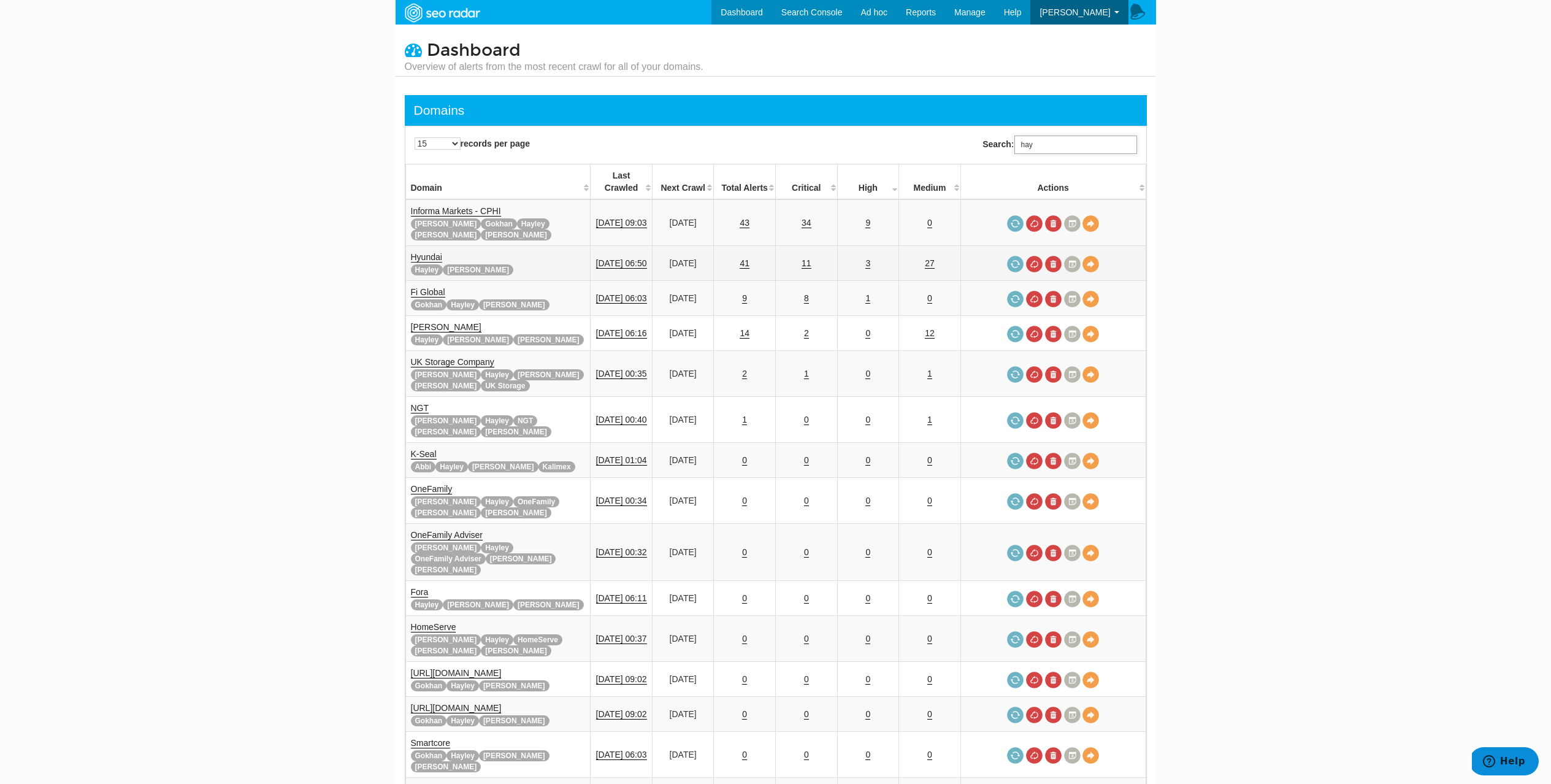
type input "hay"
click at [423, 252] on link "Hyundai" at bounding box center [426, 257] width 31 height 11
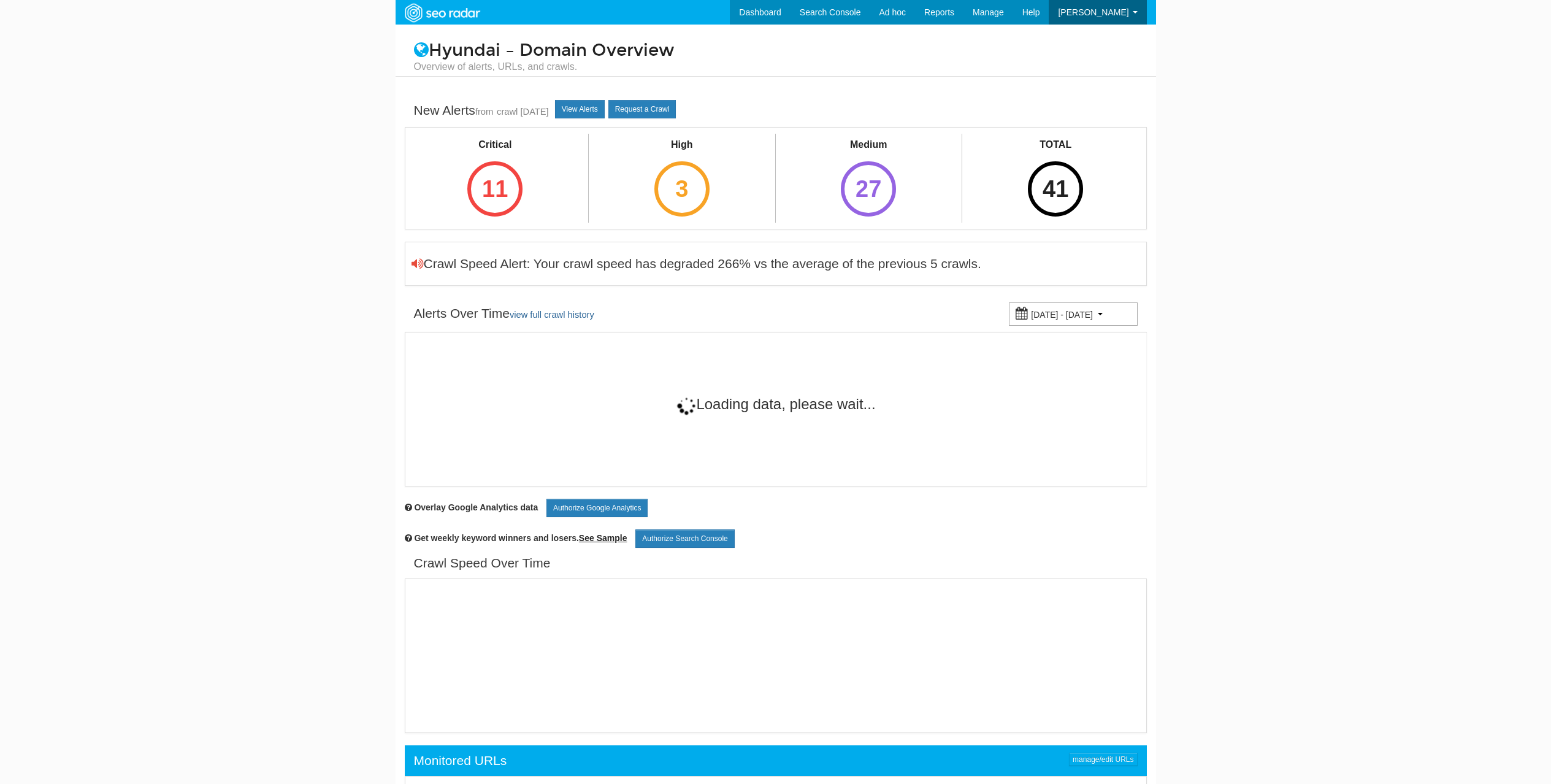
scroll to position [49, 0]
click at [494, 197] on div "11" at bounding box center [495, 189] width 56 height 56
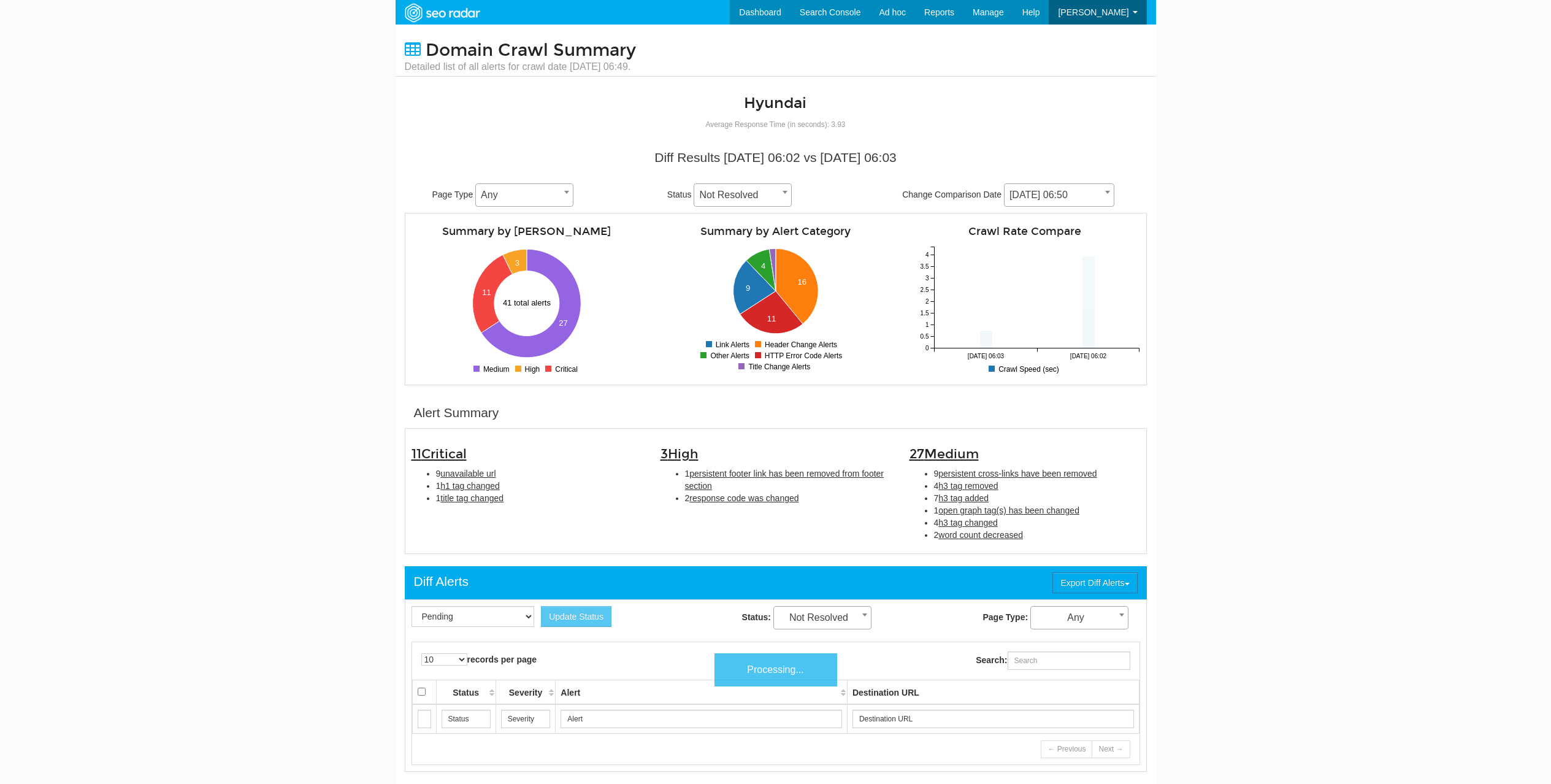
scroll to position [49, 0]
click at [461, 484] on span "h1 tag changed" at bounding box center [470, 485] width 59 height 10
type input "h1 tag changed"
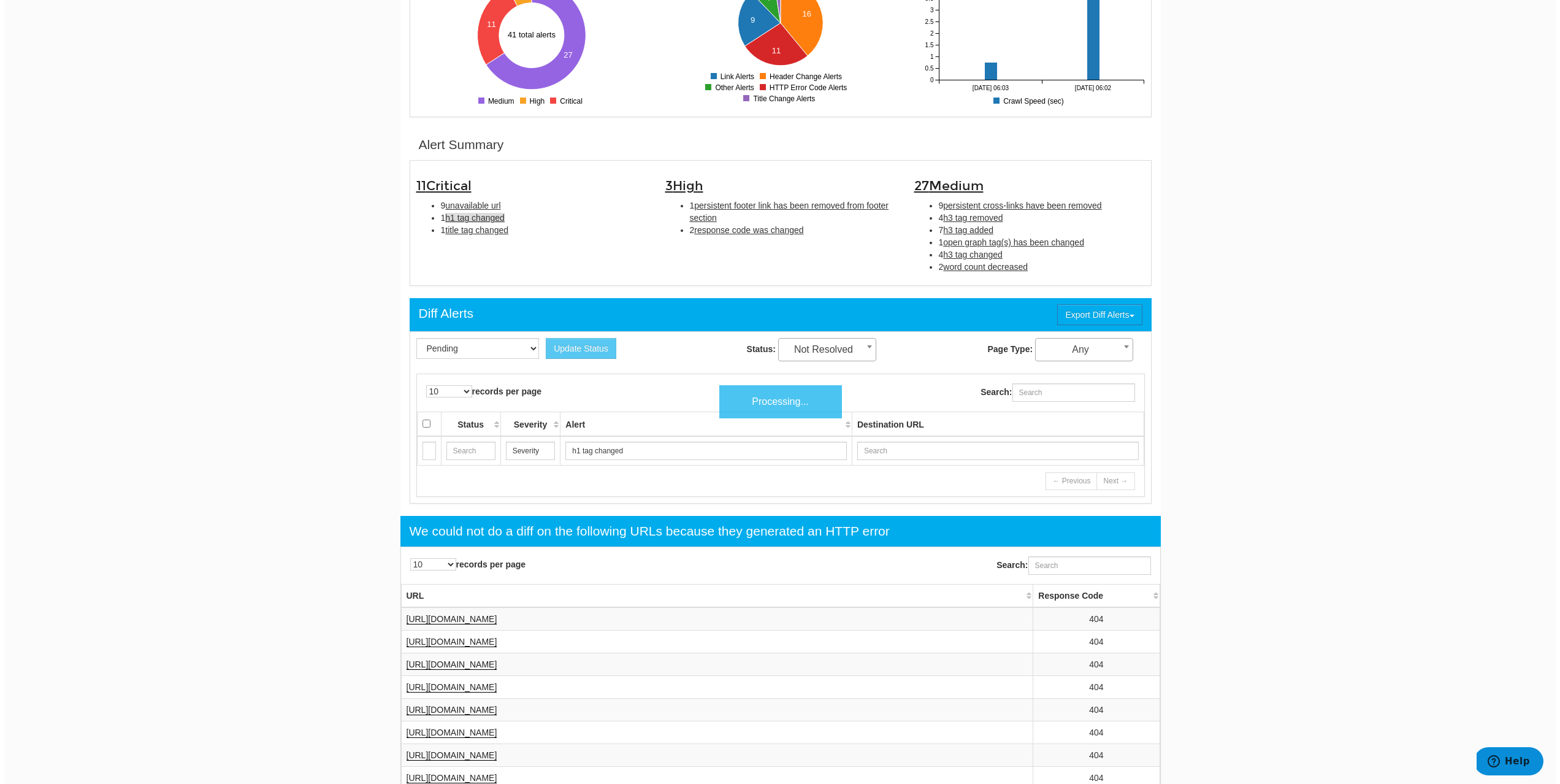
scroll to position [398, 0]
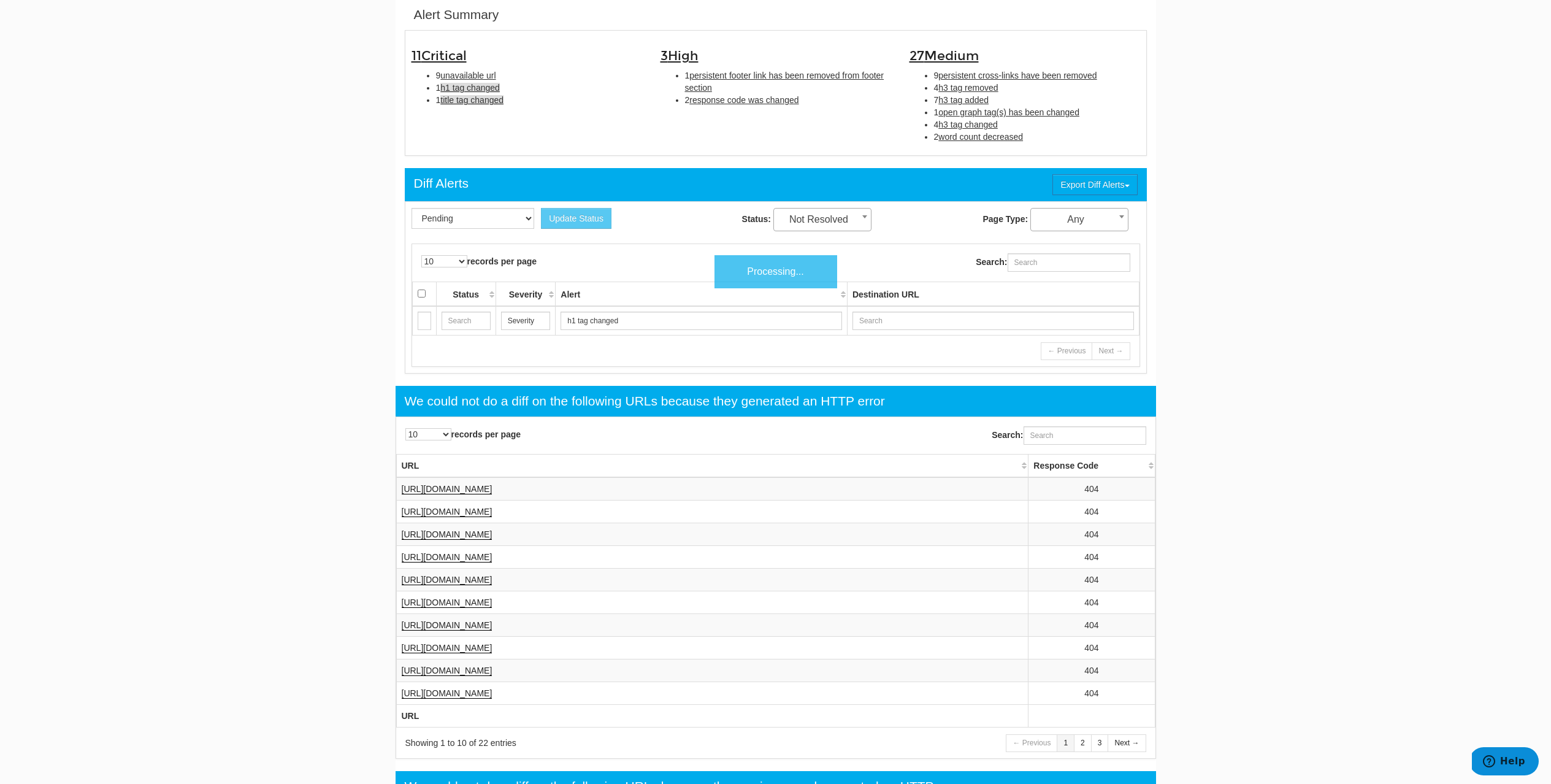
click at [466, 100] on span "title tag changed" at bounding box center [472, 100] width 63 height 10
click at [449, 74] on span "unavailable url" at bounding box center [468, 75] width 56 height 10
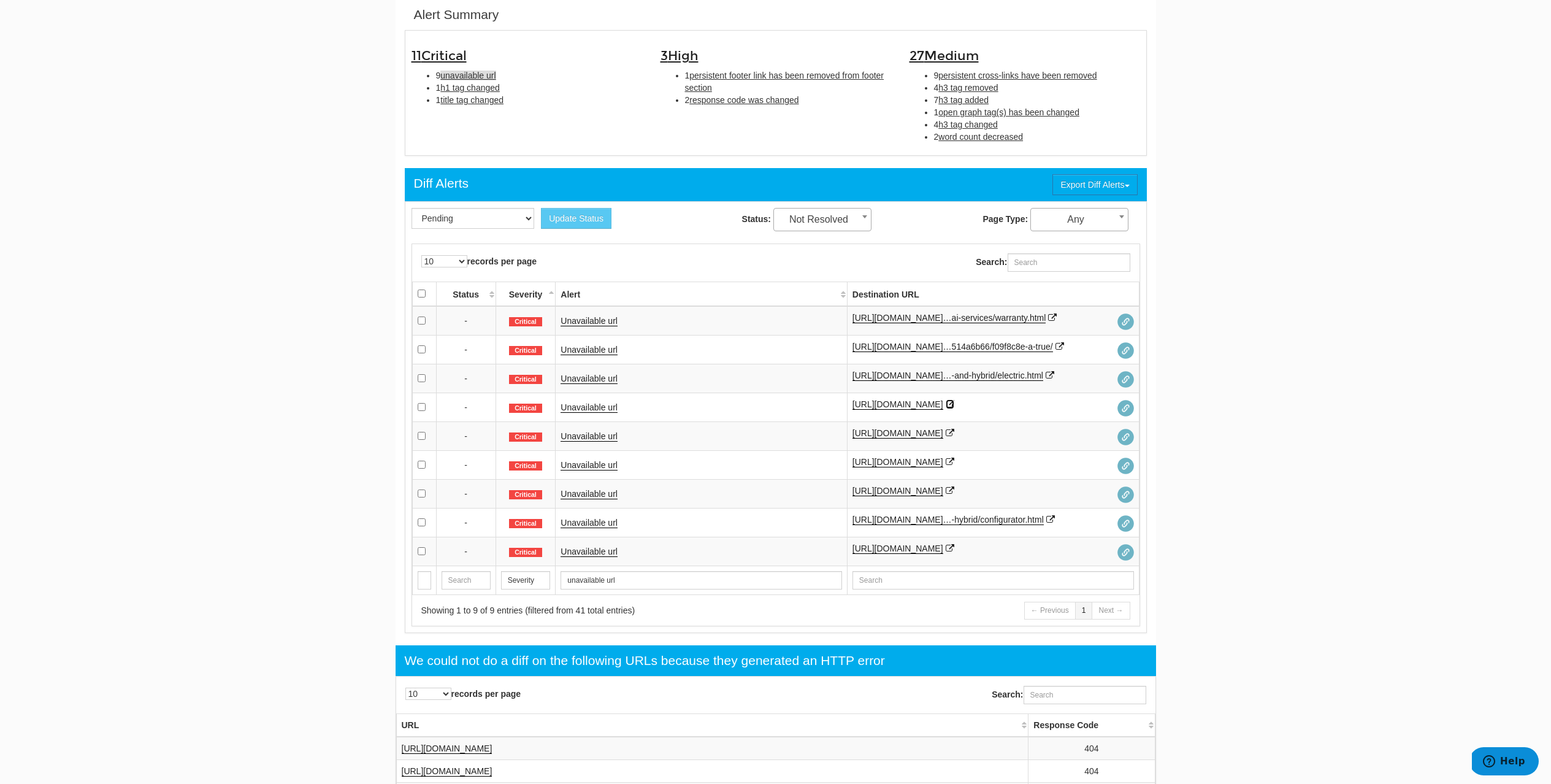
click at [954, 408] on icon at bounding box center [950, 405] width 9 height 9
click at [463, 87] on span "h1 tag changed" at bounding box center [470, 87] width 59 height 10
click at [466, 101] on span "title tag changed" at bounding box center [472, 100] width 63 height 10
click at [710, 81] on span "persistent footer link has been removed from footer section" at bounding box center [785, 82] width 199 height 22
type input "persistent footer link has been removed from footer section"
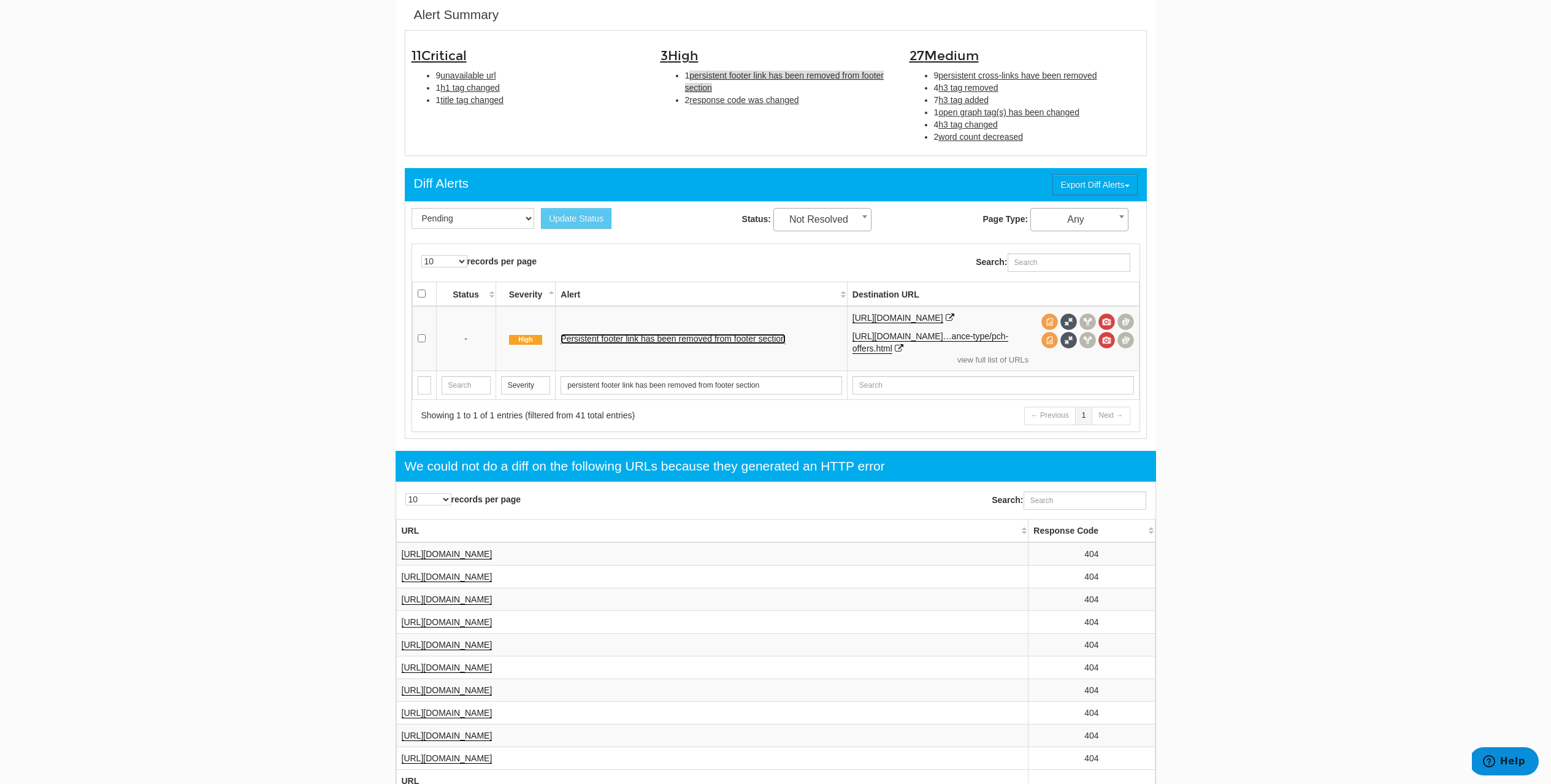
click at [640, 342] on link "Persistent footer link has been removed from footer section" at bounding box center [673, 339] width 225 height 11
